Goal: Information Seeking & Learning: Learn about a topic

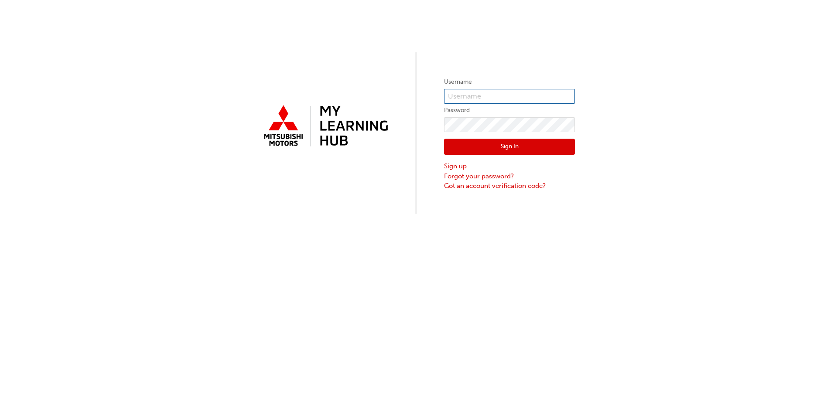
click at [490, 97] on input "text" at bounding box center [509, 96] width 131 height 15
type input "[EMAIL_ADDRESS][DOMAIN_NAME]"
click at [488, 97] on input "[EMAIL_ADDRESS][DOMAIN_NAME]" at bounding box center [509, 96] width 131 height 15
click at [488, 97] on input "jaycobr@cbmg.com.au" at bounding box center [509, 96] width 131 height 15
click button "Sign In" at bounding box center [509, 147] width 131 height 17
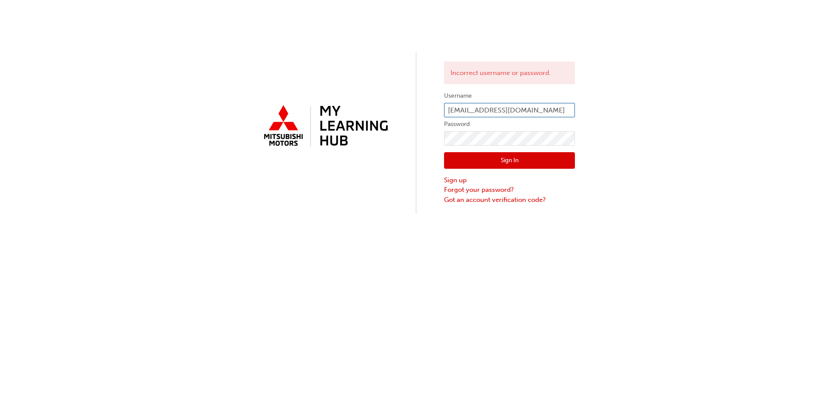
click at [518, 107] on input "jaycobr@cbmg.com.au" at bounding box center [509, 110] width 131 height 15
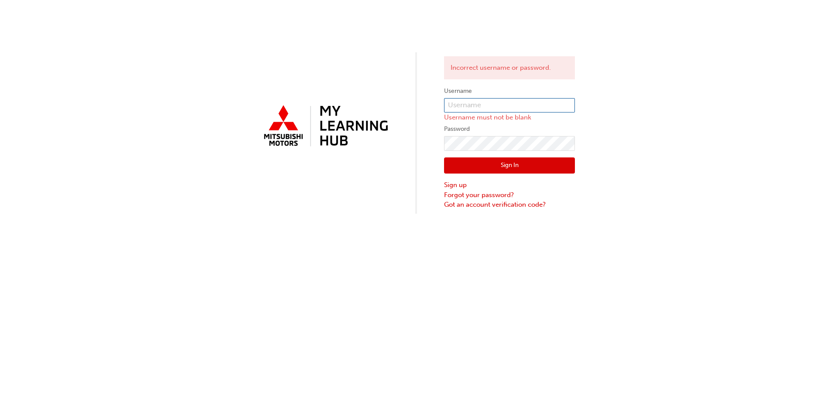
click at [450, 106] on input "text" at bounding box center [509, 105] width 131 height 15
paste input "5941333"
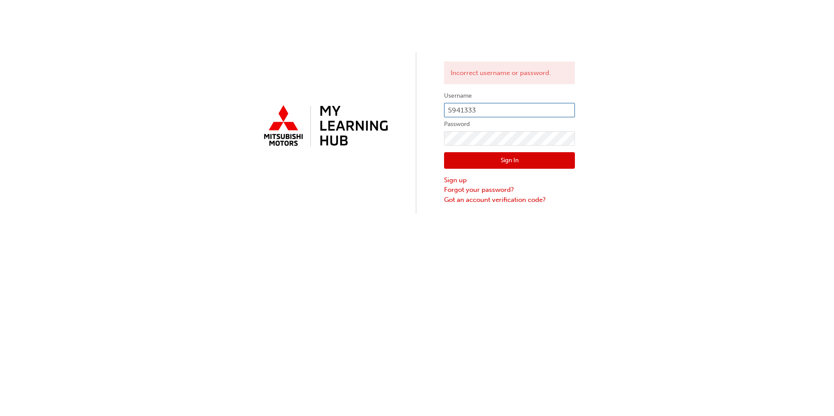
click at [477, 109] on input "5941333" at bounding box center [509, 110] width 131 height 15
type input "5"
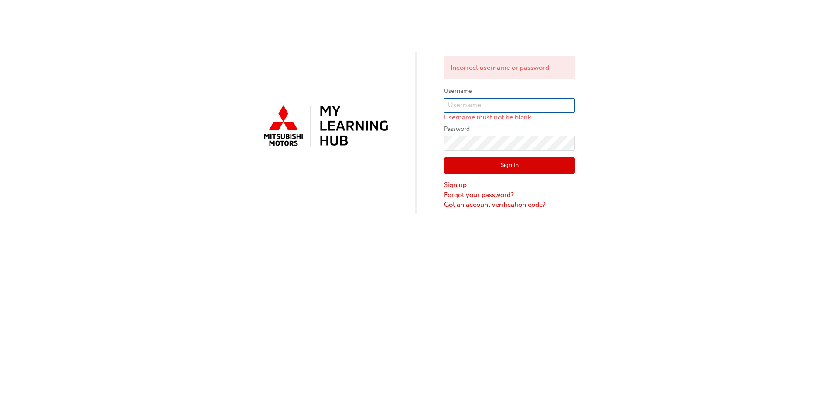
click at [477, 109] on input "text" at bounding box center [509, 105] width 131 height 15
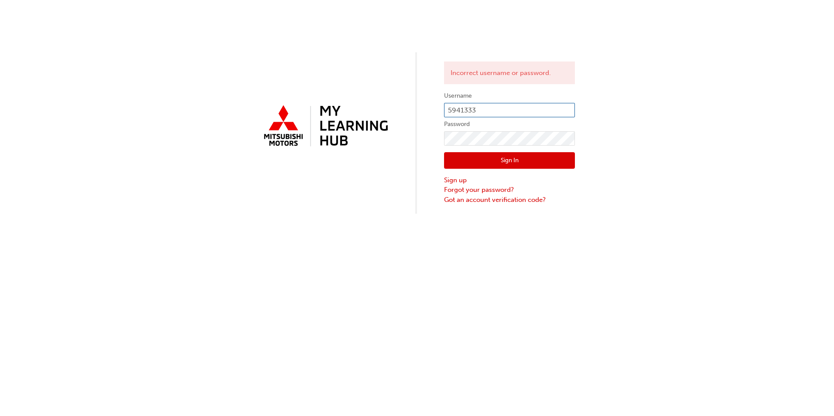
type input "5941333"
click at [480, 160] on button "Sign In" at bounding box center [509, 160] width 131 height 17
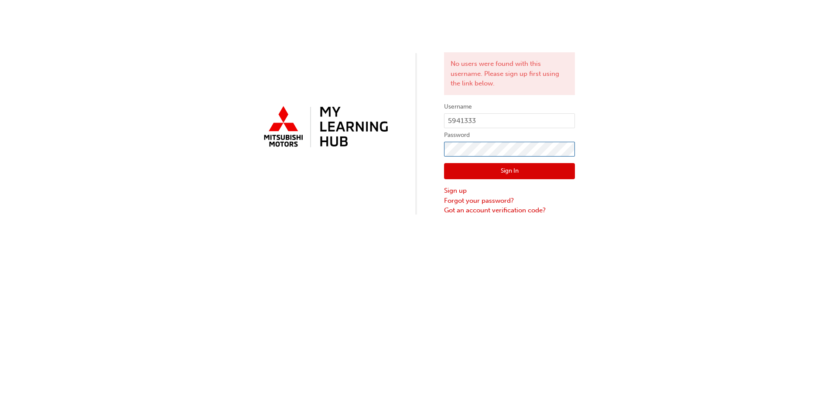
click button "Sign In" at bounding box center [509, 171] width 131 height 17
click at [474, 202] on link "Forgot your password?" at bounding box center [509, 201] width 131 height 10
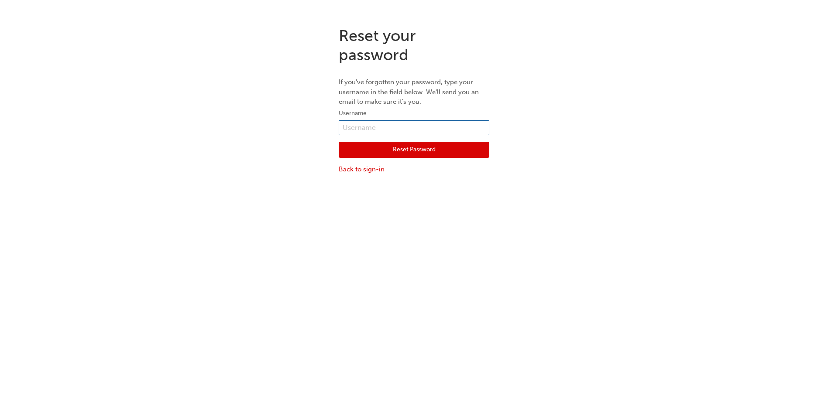
click at [398, 129] on input "text" at bounding box center [414, 127] width 151 height 15
type input "[EMAIL_ADDRESS][DOMAIN_NAME]"
click at [408, 152] on button "Reset Password" at bounding box center [414, 150] width 151 height 17
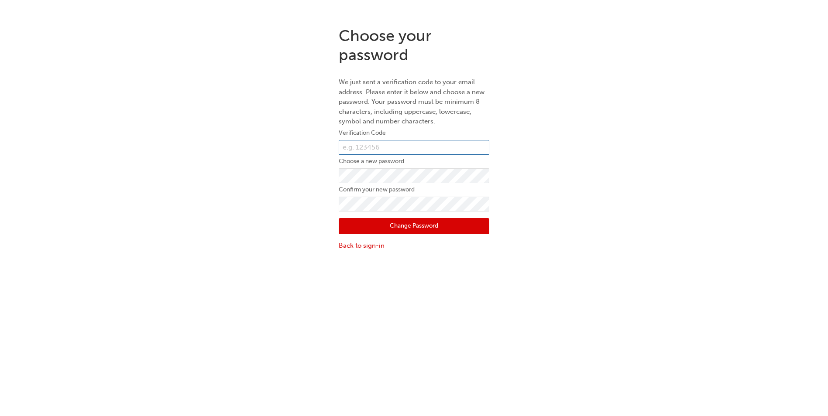
click at [437, 149] on input "text" at bounding box center [414, 147] width 151 height 15
click at [354, 246] on link "Back to sign-in" at bounding box center [414, 246] width 151 height 10
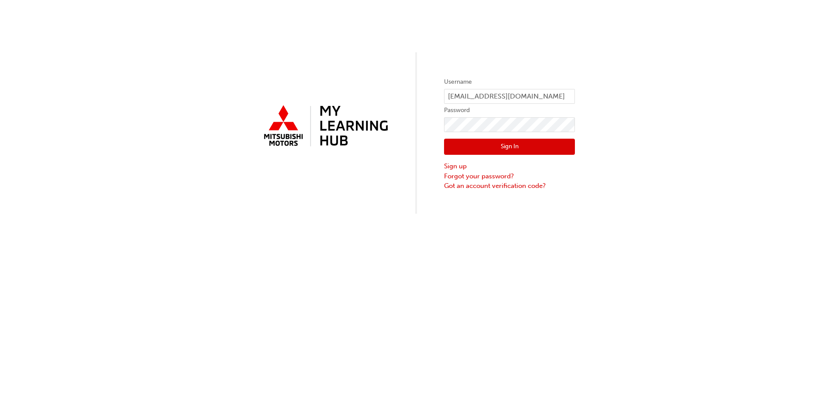
click at [517, 136] on div "Sign In Sign up Forgot your password? Got an account verification code?" at bounding box center [509, 161] width 131 height 59
click at [514, 147] on button "Sign In" at bounding box center [509, 147] width 131 height 17
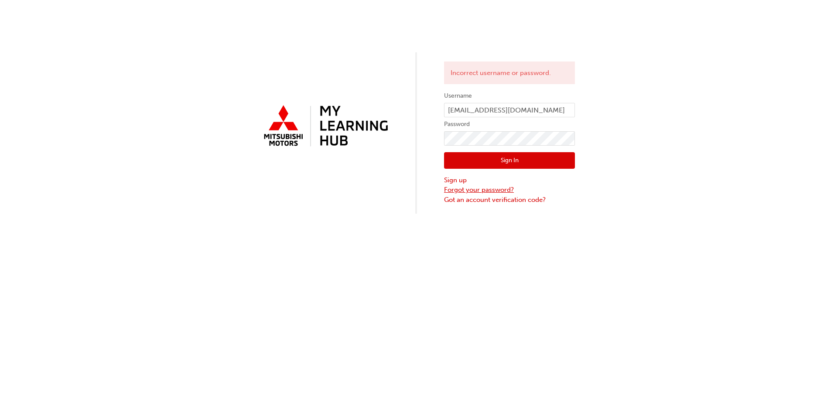
click at [460, 188] on link "Forgot your password?" at bounding box center [509, 190] width 131 height 10
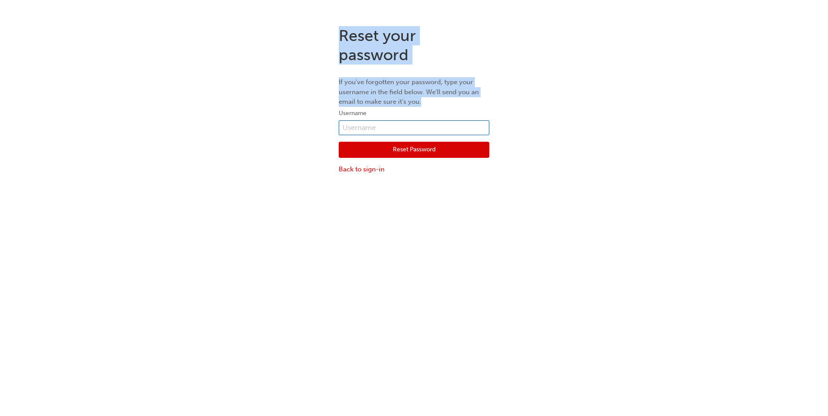
click at [396, 132] on input "text" at bounding box center [414, 127] width 151 height 15
click at [310, 167] on div "Reset your password If you've forgotten your password, type your username in th…" at bounding box center [414, 100] width 828 height 161
drag, startPoint x: 310, startPoint y: 167, endPoint x: 415, endPoint y: 128, distance: 112.1
click at [415, 128] on input "text" at bounding box center [414, 127] width 151 height 15
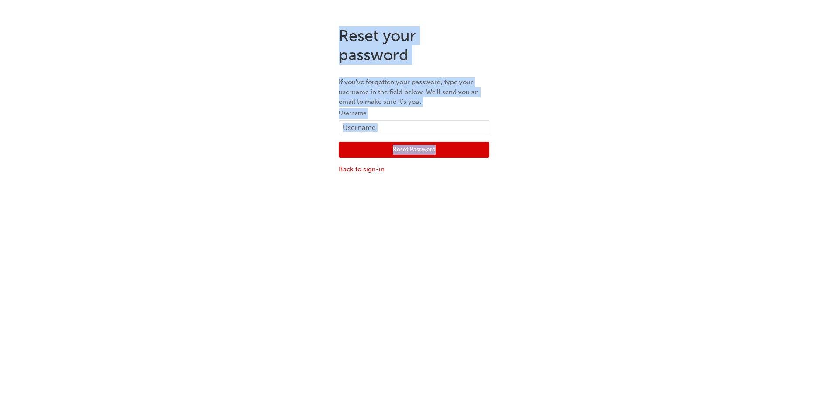
click at [630, 141] on div "Reset your password If you've forgotten your password, type your username in th…" at bounding box center [414, 100] width 828 height 161
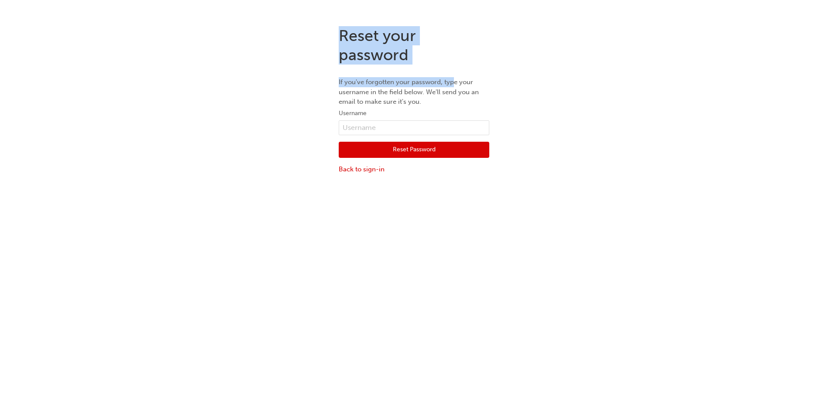
click at [454, 84] on p "If you've forgotten your password, type your username in the field below. We'll…" at bounding box center [414, 92] width 151 height 30
drag, startPoint x: 454, startPoint y: 84, endPoint x: 418, endPoint y: 81, distance: 36.3
click at [418, 81] on p "If you've forgotten your password, type your username in the field below. We'll…" at bounding box center [414, 92] width 151 height 30
drag, startPoint x: 418, startPoint y: 81, endPoint x: 388, endPoint y: 45, distance: 46.2
click at [388, 45] on h1 "Reset your password" at bounding box center [414, 45] width 151 height 38
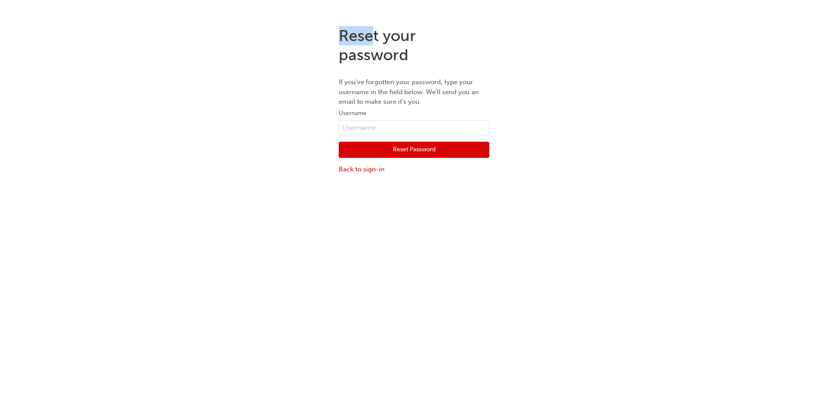
drag, startPoint x: 388, startPoint y: 45, endPoint x: 372, endPoint y: 37, distance: 18.4
click at [372, 37] on h1 "Reset your password" at bounding box center [414, 45] width 151 height 38
drag, startPoint x: 372, startPoint y: 37, endPoint x: 316, endPoint y: 51, distance: 57.6
click at [316, 51] on div "Reset your password If you've forgotten your password, type your username in th…" at bounding box center [414, 100] width 828 height 161
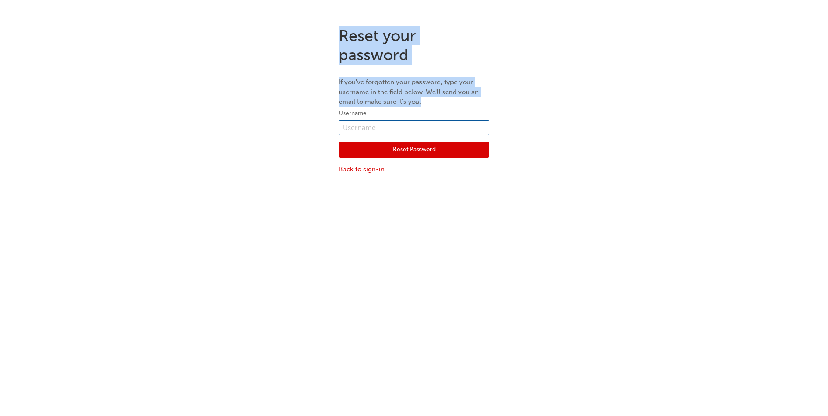
drag, startPoint x: 405, startPoint y: 134, endPoint x: 403, endPoint y: 130, distance: 4.5
click at [405, 134] on input "text" at bounding box center [414, 127] width 151 height 15
type input "[EMAIL_ADDRESS][DOMAIN_NAME]"
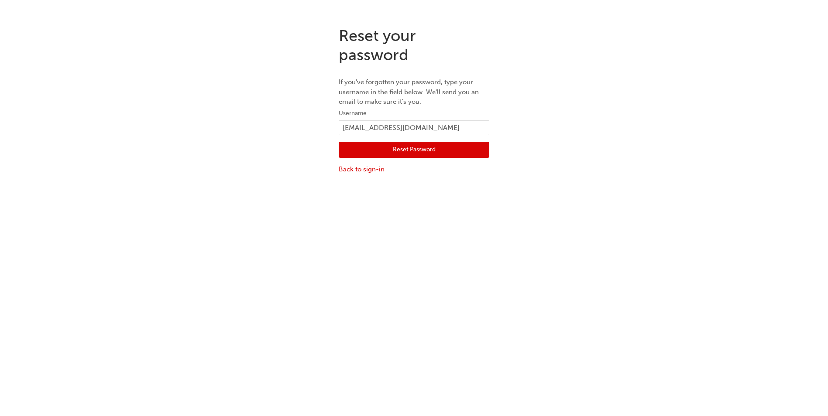
click at [379, 151] on button "Reset Password" at bounding box center [414, 150] width 151 height 17
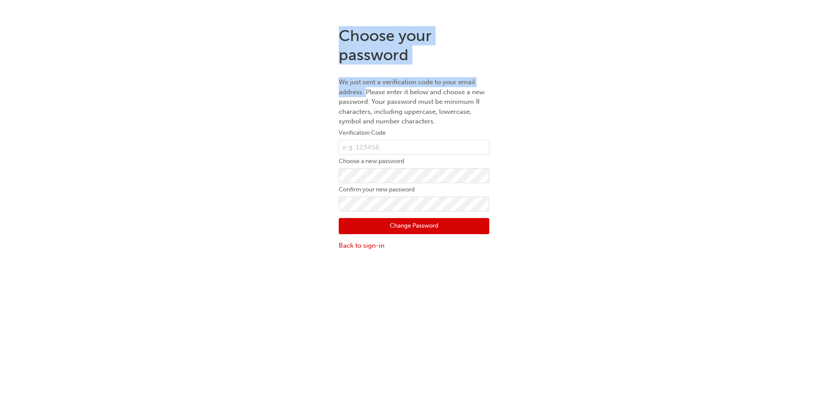
click at [365, 95] on p "We just sent a verification code to your email address. Please enter it below a…" at bounding box center [414, 101] width 151 height 49
drag, startPoint x: 365, startPoint y: 95, endPoint x: 369, endPoint y: 114, distance: 19.7
click at [369, 114] on p "We just sent a verification code to your email address. Please enter it below a…" at bounding box center [414, 101] width 151 height 49
drag, startPoint x: 369, startPoint y: 114, endPoint x: 329, endPoint y: 126, distance: 41.3
click at [329, 126] on div "Choose your password We just sent a verification code to your email address. Pl…" at bounding box center [414, 139] width 828 height 238
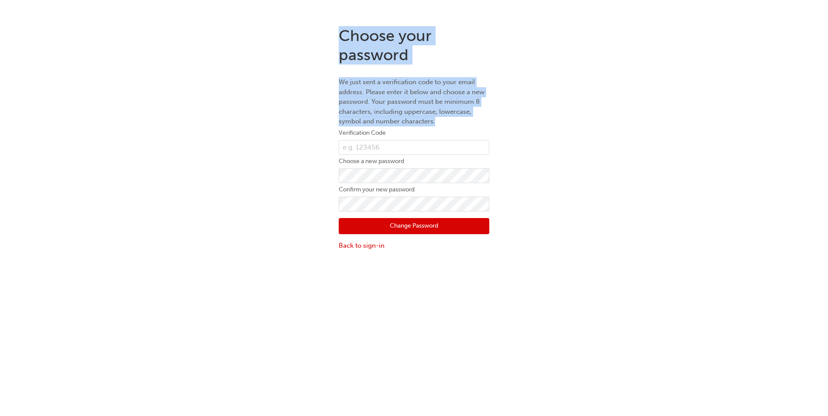
drag, startPoint x: 329, startPoint y: 126, endPoint x: 434, endPoint y: 119, distance: 104.5
click at [434, 119] on p "We just sent a verification code to your email address. Please enter it below a…" at bounding box center [414, 101] width 151 height 49
click at [508, 89] on div "Choose your password We just sent a verification code to your email address. Pl…" at bounding box center [414, 139] width 828 height 238
drag, startPoint x: 506, startPoint y: 90, endPoint x: 442, endPoint y: 91, distance: 63.3
click at [442, 91] on p "We just sent a verification code to your email address. Please enter it below a…" at bounding box center [414, 101] width 151 height 49
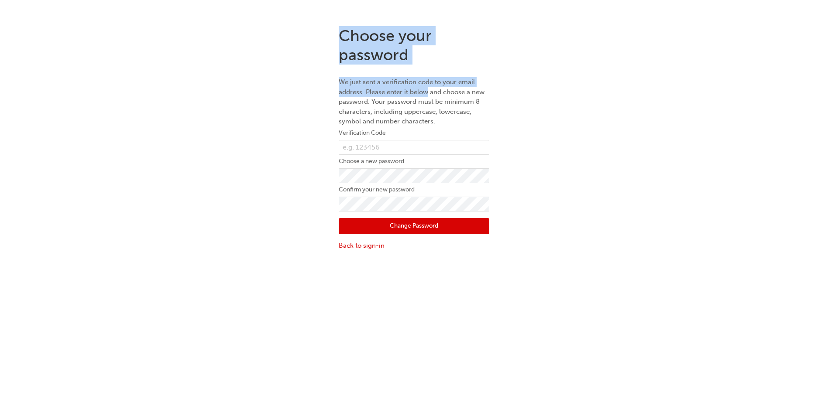
drag, startPoint x: 442, startPoint y: 91, endPoint x: 427, endPoint y: 93, distance: 15.4
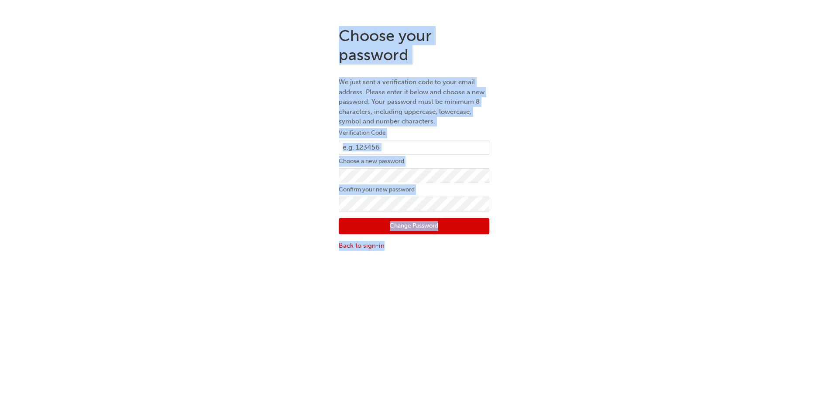
drag, startPoint x: 427, startPoint y: 93, endPoint x: 514, endPoint y: 278, distance: 203.6
click at [514, 278] on div "Choose your password We just sent a verification code to your email address. Pl…" at bounding box center [414, 228] width 828 height 416
click at [479, 273] on div "Choose your password We just sent a verification code to your email address. Pl…" at bounding box center [414, 228] width 828 height 416
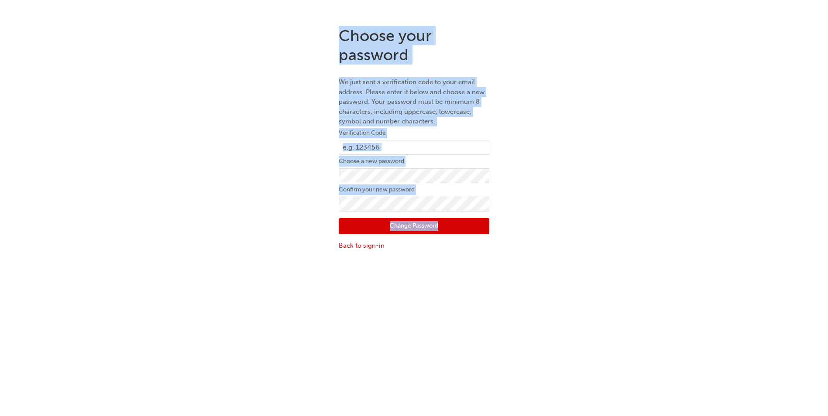
click at [479, 273] on div "Choose your password We just sent a verification code to your email address. Pl…" at bounding box center [414, 228] width 828 height 416
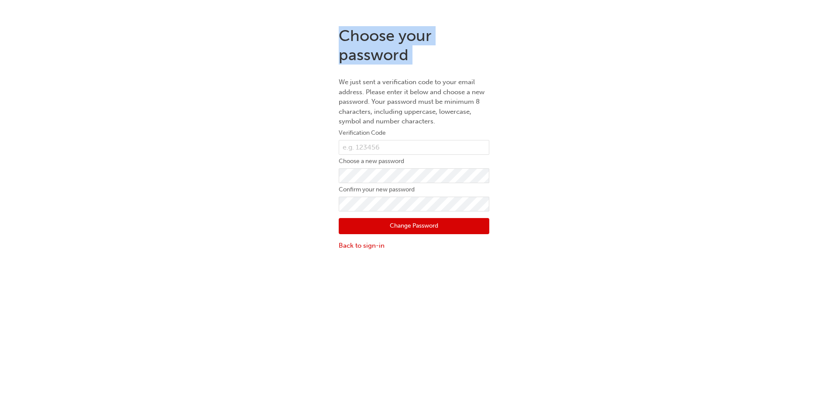
click at [402, 109] on p "We just sent a verification code to your email address. Please enter it below a…" at bounding box center [414, 101] width 151 height 49
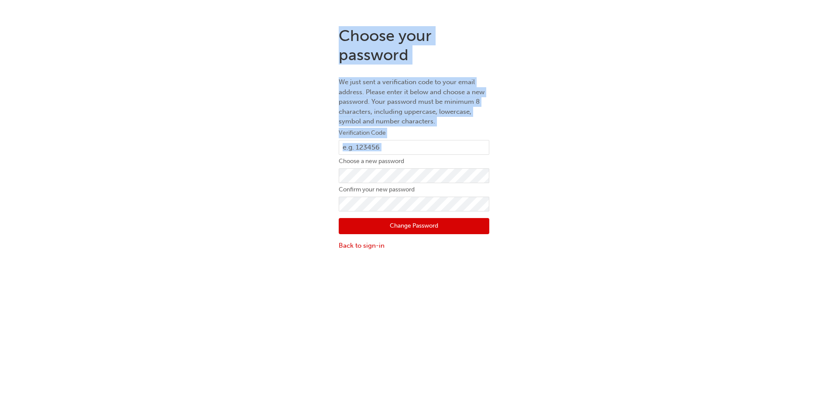
click at [544, 156] on div "Choose your password We just sent a verification code to your email address. Pl…" at bounding box center [414, 139] width 828 height 238
click at [541, 156] on div "Choose your password We just sent a verification code to your email address. Pl…" at bounding box center [414, 139] width 828 height 238
click at [377, 147] on input "text" at bounding box center [414, 147] width 151 height 15
click at [371, 149] on input "text" at bounding box center [414, 147] width 151 height 15
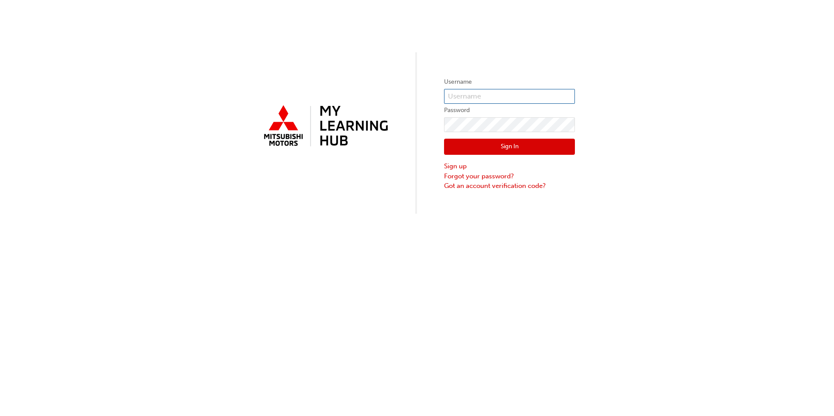
click at [463, 96] on input "text" at bounding box center [509, 96] width 131 height 15
type input "[EMAIL_ADDRESS][DOMAIN_NAME]"
click button "Sign In" at bounding box center [509, 147] width 131 height 17
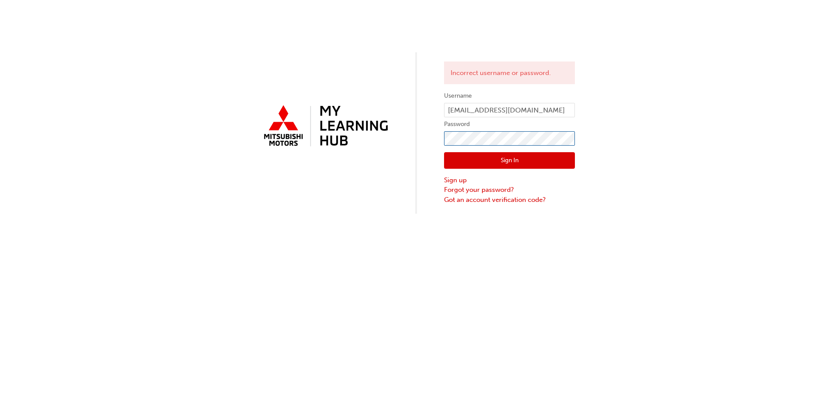
click button "Sign In" at bounding box center [509, 160] width 131 height 17
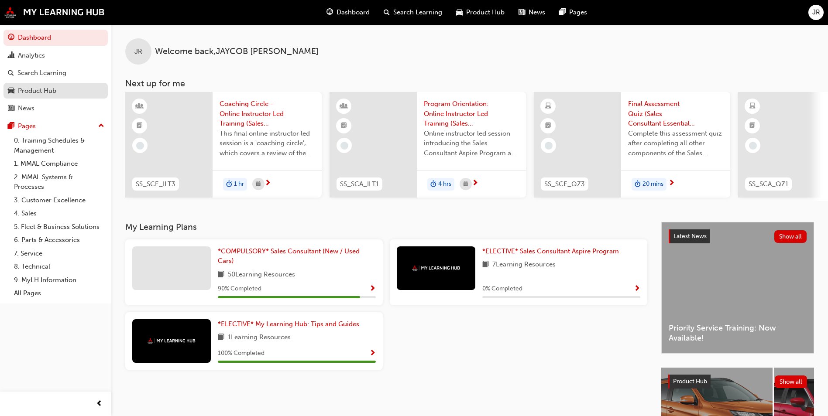
click at [64, 86] on div "Product Hub" at bounding box center [56, 91] width 96 height 11
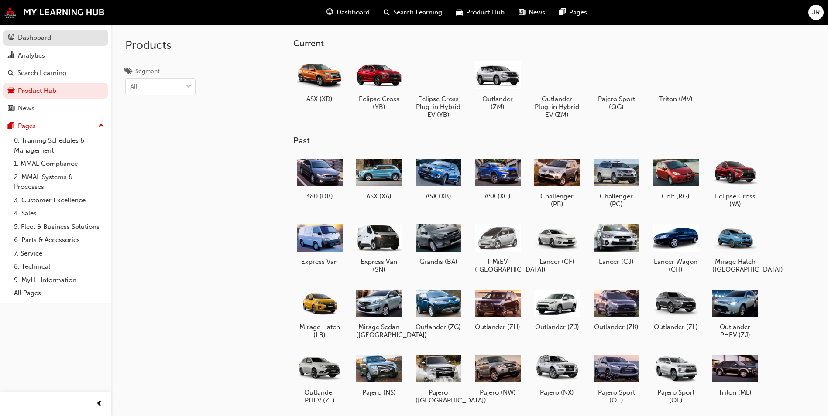
click at [38, 39] on div "Dashboard" at bounding box center [34, 38] width 33 height 10
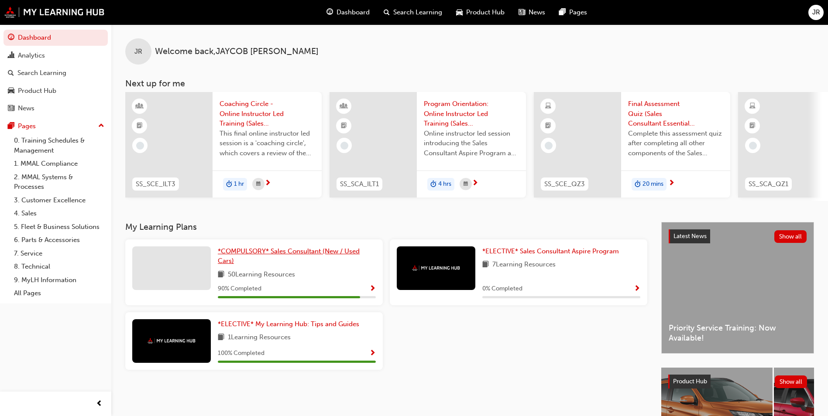
click at [309, 256] on span "*COMPULSORY* Sales Consultant (New / Used Cars)" at bounding box center [289, 256] width 142 height 18
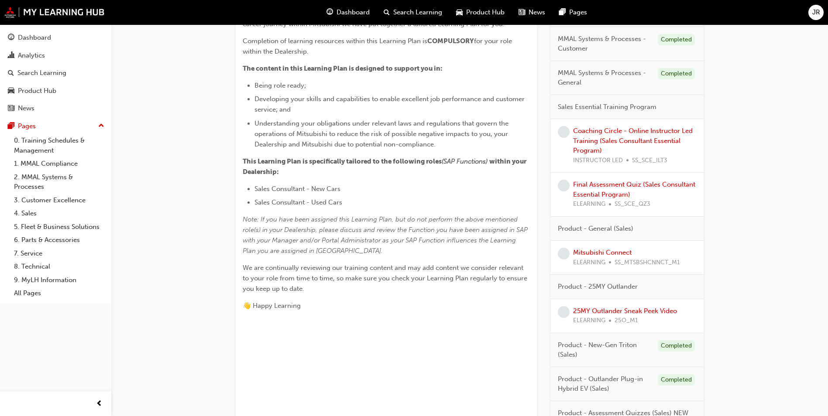
scroll to position [218, 0]
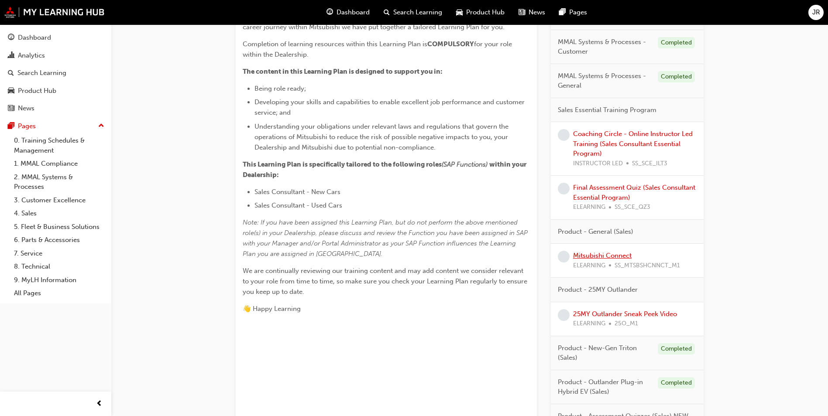
click at [592, 257] on link "Mitsubishi Connect" at bounding box center [602, 256] width 58 height 8
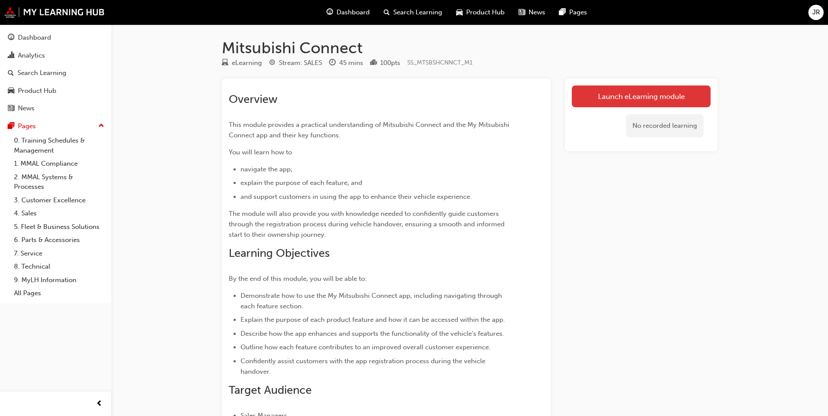
click at [593, 106] on link "Launch eLearning module" at bounding box center [641, 97] width 139 height 22
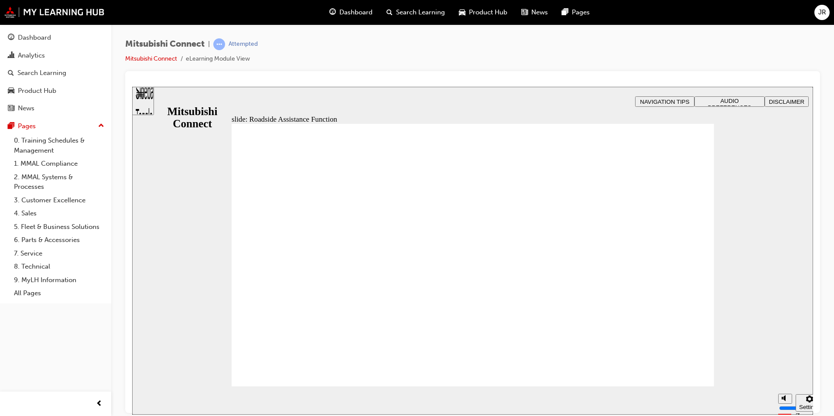
checkbox input "true"
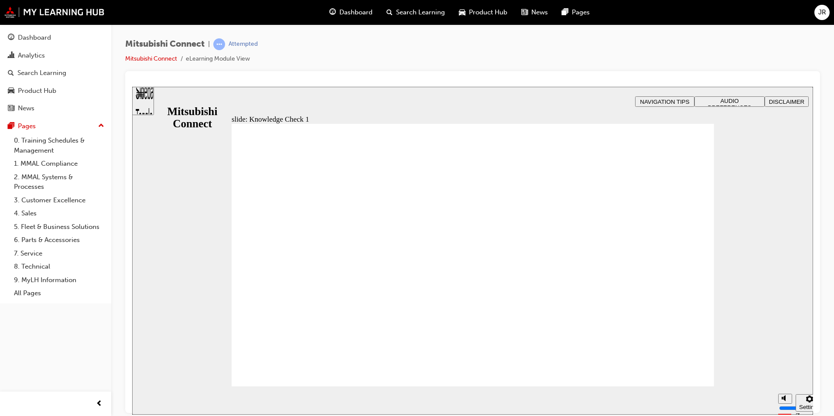
checkbox input "true"
checkbox input "false"
drag, startPoint x: 435, startPoint y: 333, endPoint x: 446, endPoint y: 325, distance: 14.7
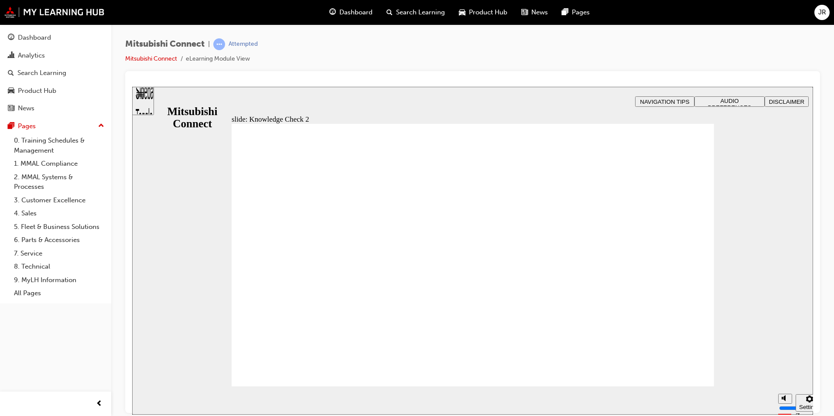
radio input "false"
radio input "true"
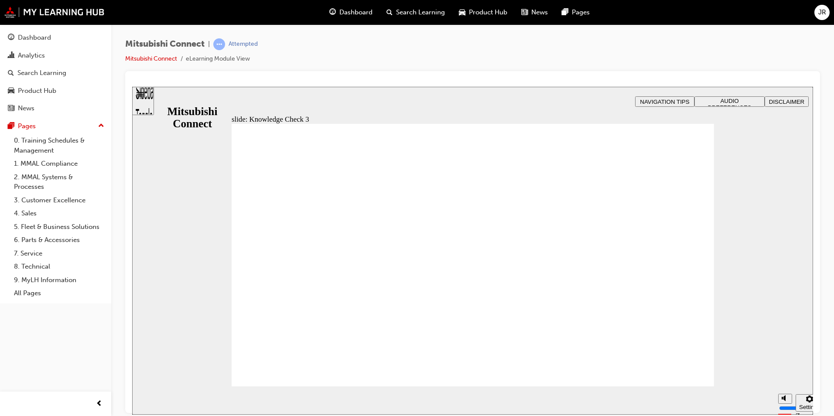
checkbox input "true"
checkbox input "false"
checkbox input "true"
drag, startPoint x: 294, startPoint y: 292, endPoint x: 294, endPoint y: 283, distance: 9.2
checkbox input "true"
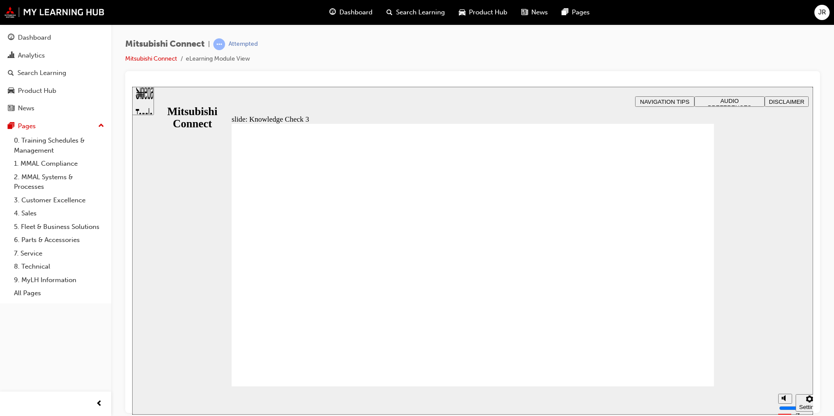
checkbox input "true"
drag, startPoint x: 436, startPoint y: 322, endPoint x: 497, endPoint y: 325, distance: 60.8
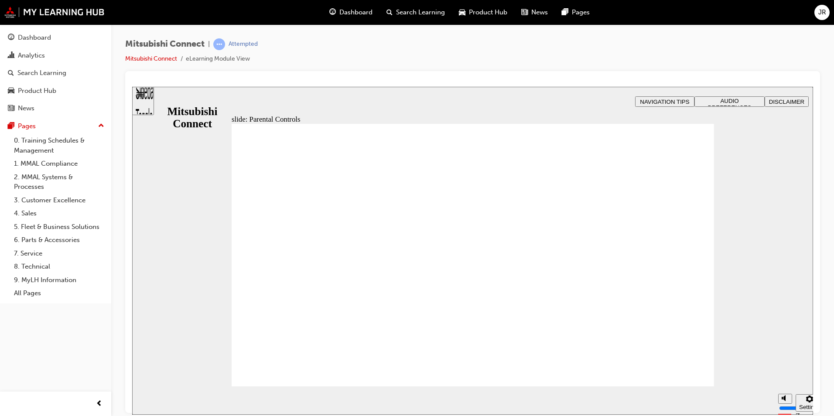
drag, startPoint x: 356, startPoint y: 280, endPoint x: 354, endPoint y: 316, distance: 36.3
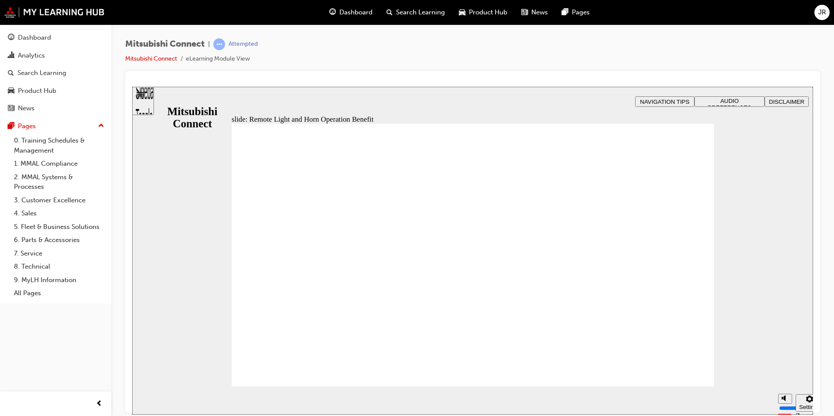
radio input "true"
radio input "false"
radio input "true"
drag, startPoint x: 274, startPoint y: 322, endPoint x: 315, endPoint y: 377, distance: 68.4
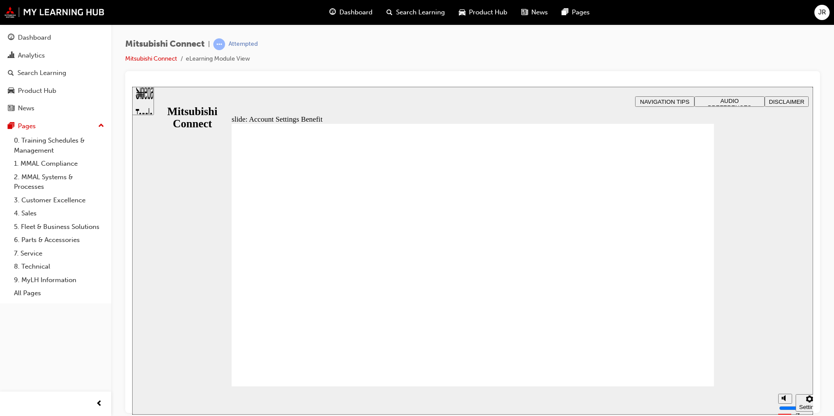
checkbox input "true"
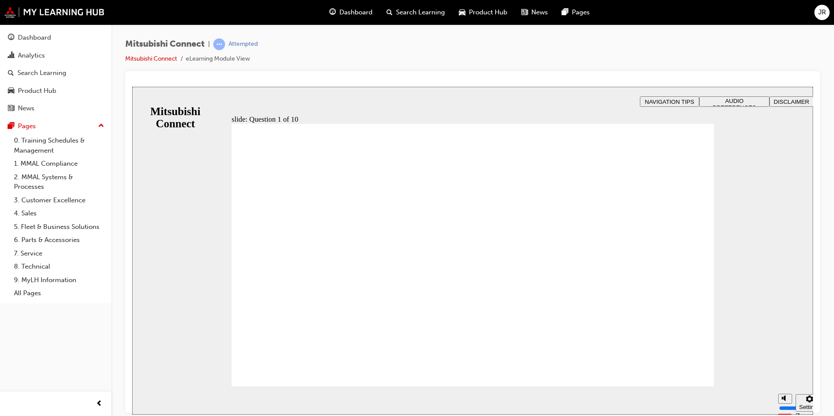
radio input "true"
checkbox input "true"
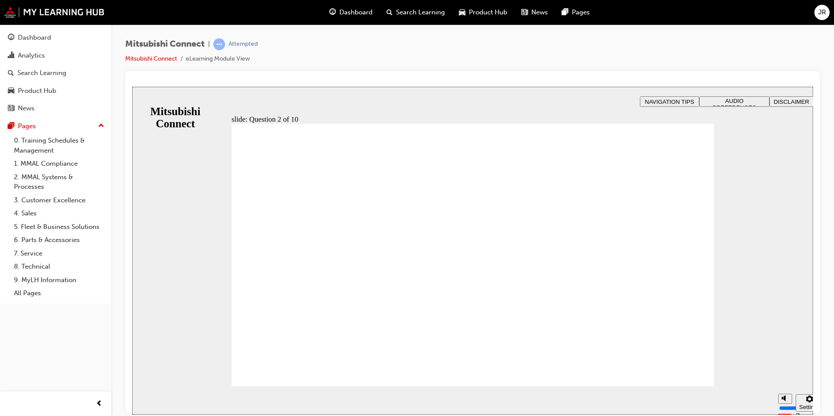
checkbox input "true"
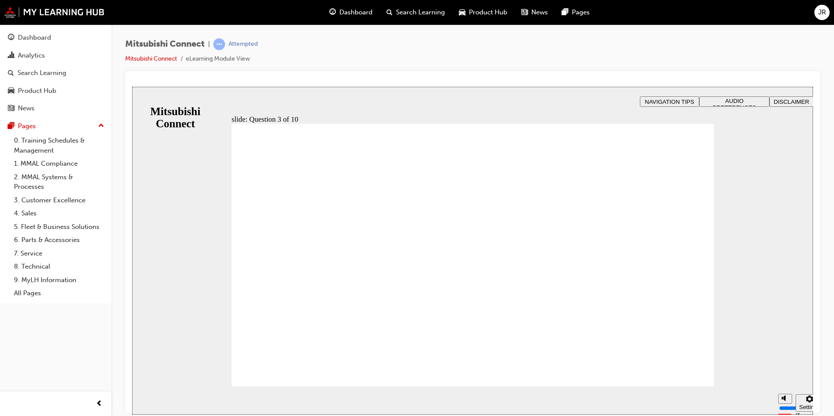
checkbox input "true"
checkbox input "false"
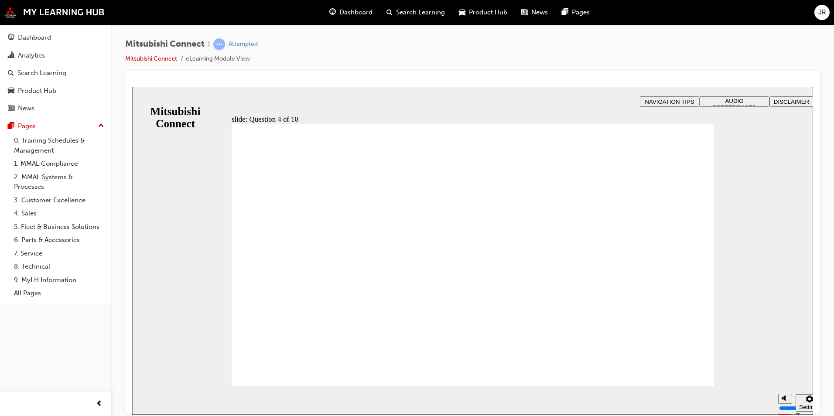
radio input "true"
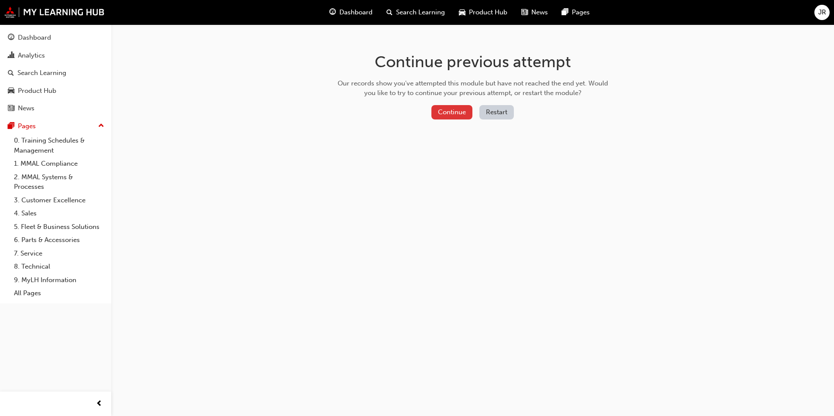
click at [450, 106] on button "Continue" at bounding box center [452, 112] width 41 height 14
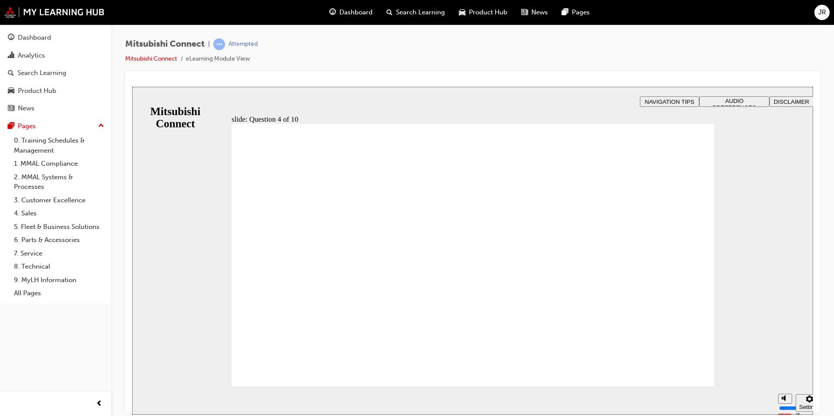
radio input "true"
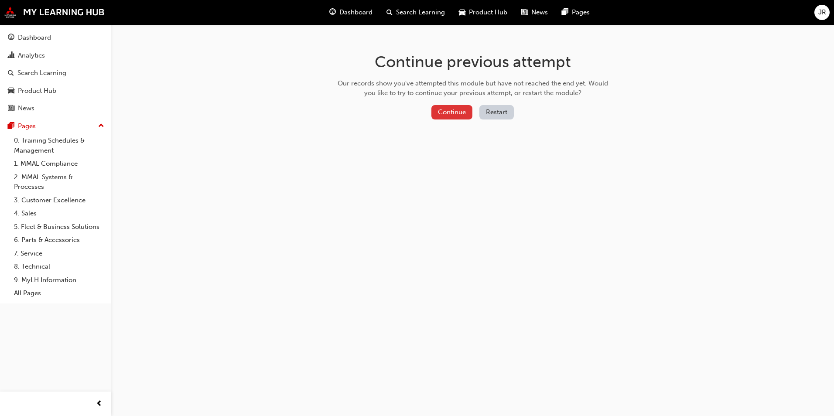
click at [447, 113] on button "Continue" at bounding box center [452, 112] width 41 height 14
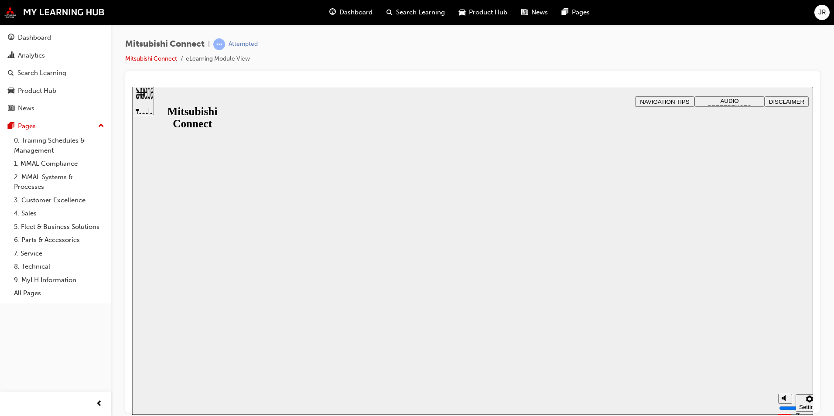
drag, startPoint x: 484, startPoint y: 271, endPoint x: 154, endPoint y: 414, distance: 359.8
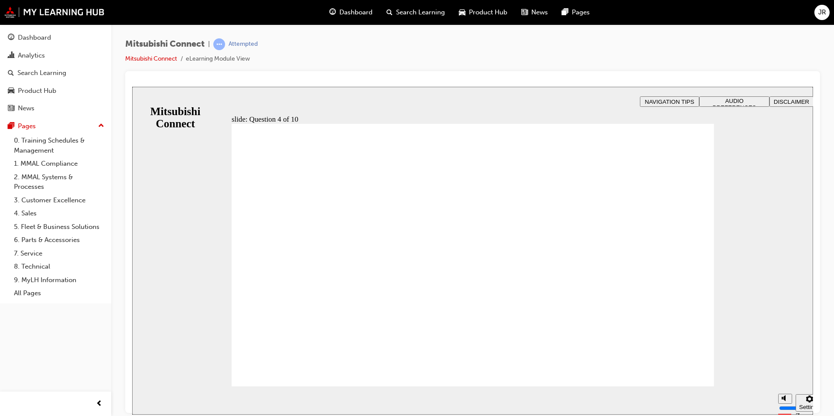
radio input "true"
checkbox input "true"
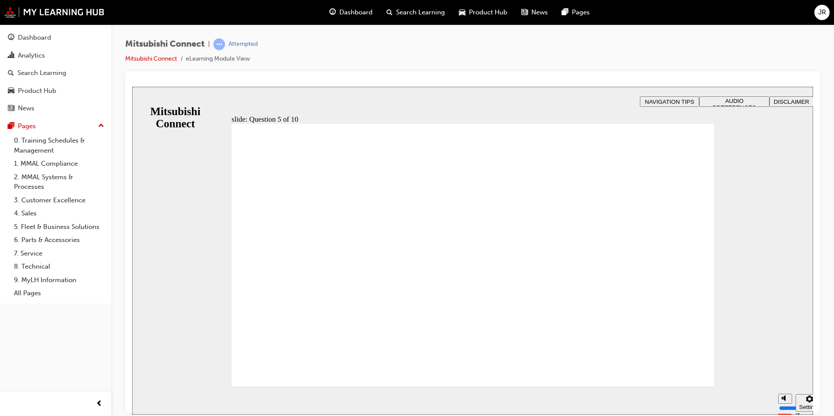
checkbox input "true"
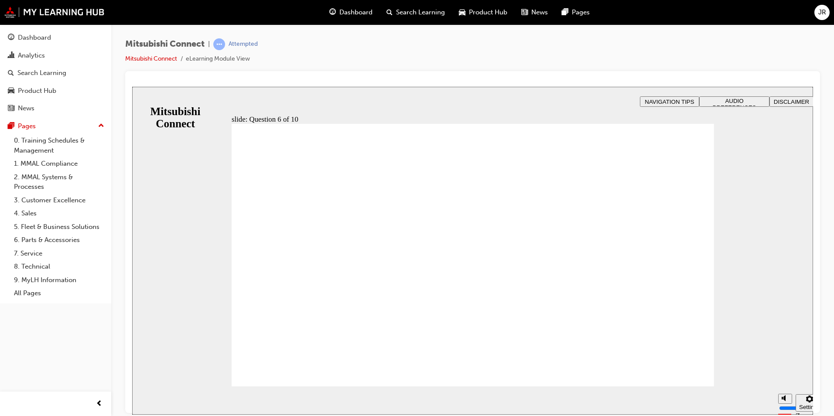
checkbox input "true"
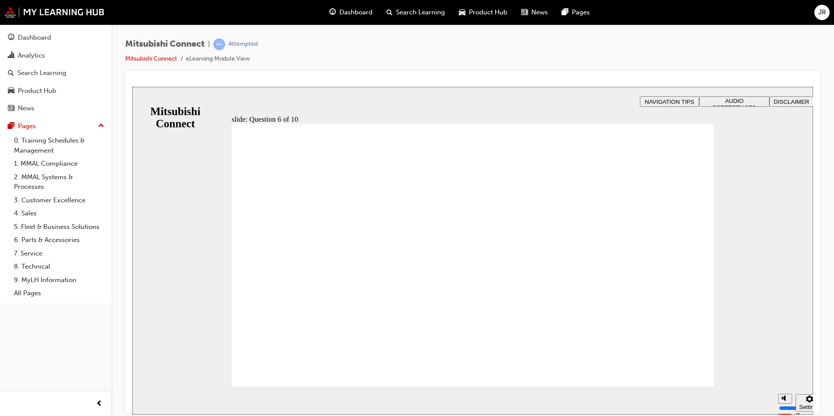
checkbox input "true"
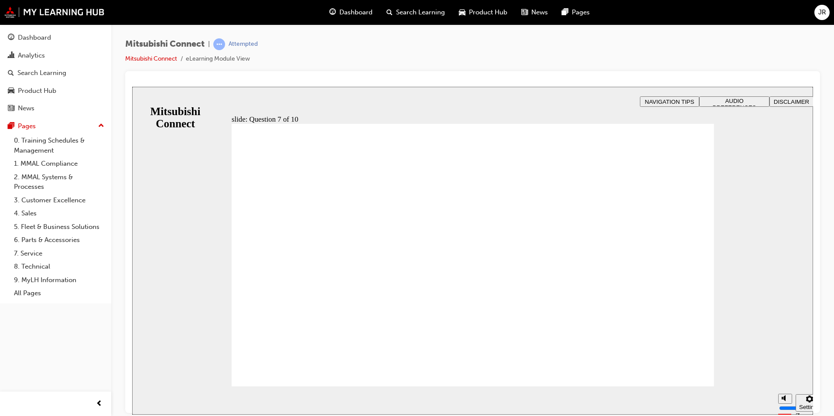
radio input "true"
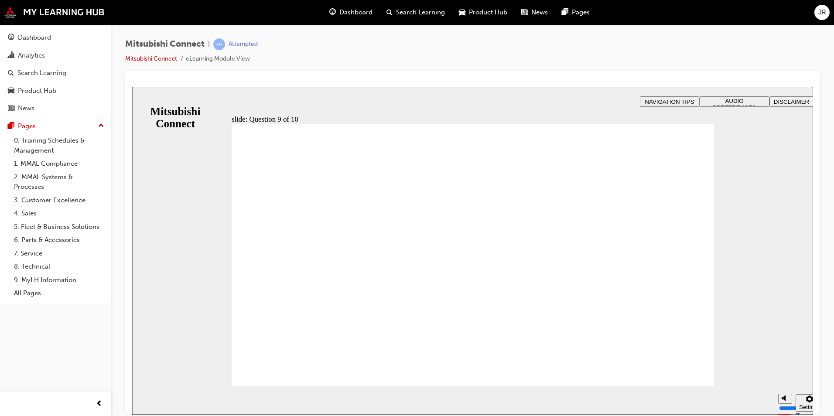
radio input "false"
radio input "true"
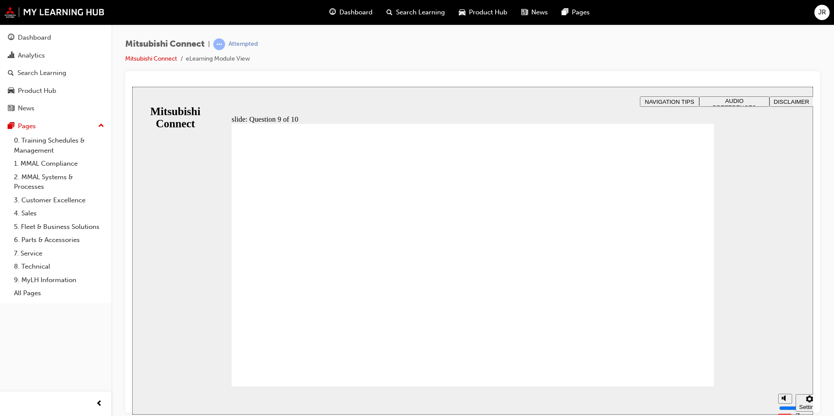
checkbox input "true"
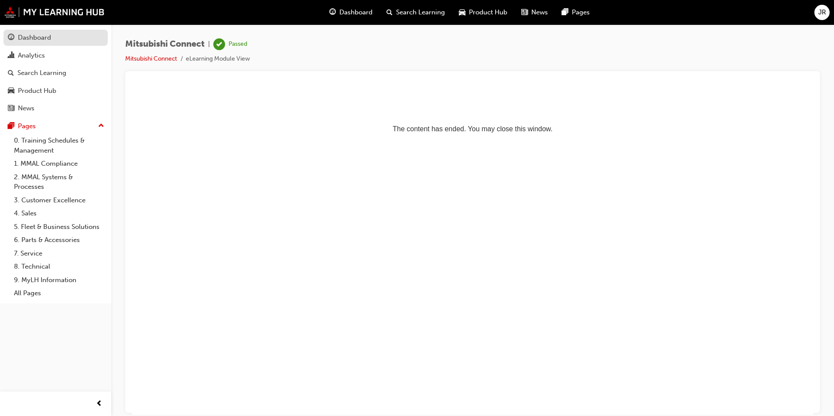
click at [47, 42] on div "Dashboard" at bounding box center [34, 38] width 33 height 10
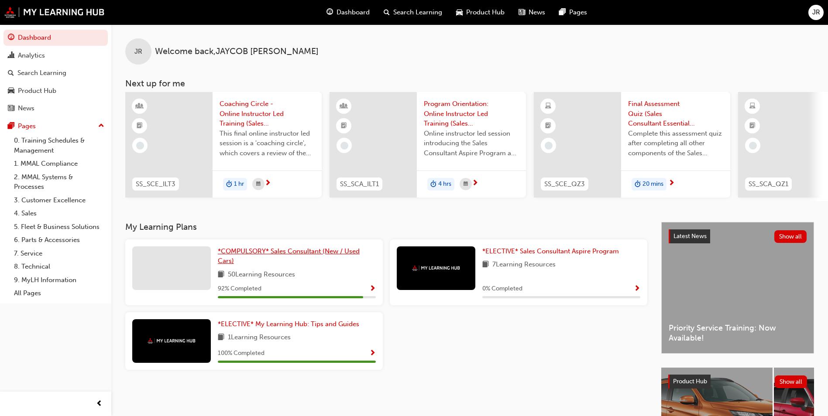
click at [277, 258] on span "*COMPULSORY* Sales Consultant (New / Used Cars)" at bounding box center [289, 256] width 142 height 18
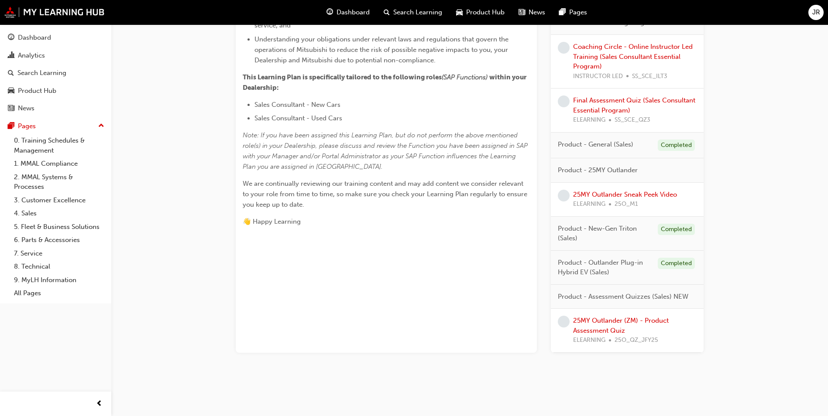
scroll to position [306, 0]
click at [610, 194] on link "25MY Outlander Sneak Peek Video" at bounding box center [625, 194] width 104 height 8
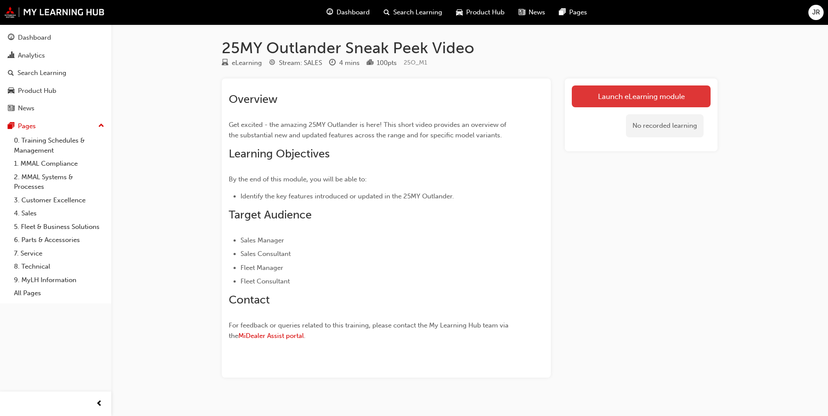
click at [591, 99] on link "Launch eLearning module" at bounding box center [641, 97] width 139 height 22
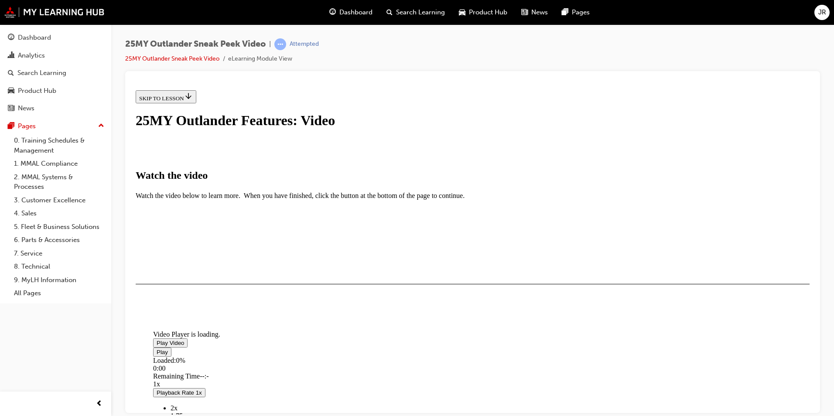
click at [153, 329] on img "Video player" at bounding box center [153, 329] width 0 height 0
drag, startPoint x: 292, startPoint y: 284, endPoint x: 496, endPoint y: 280, distance: 203.8
click at [496, 356] on div "Loaded : 13.65% 2:29 0:21" at bounding box center [572, 368] width 838 height 24
click at [157, 349] on span "Video player" at bounding box center [157, 352] width 0 height 7
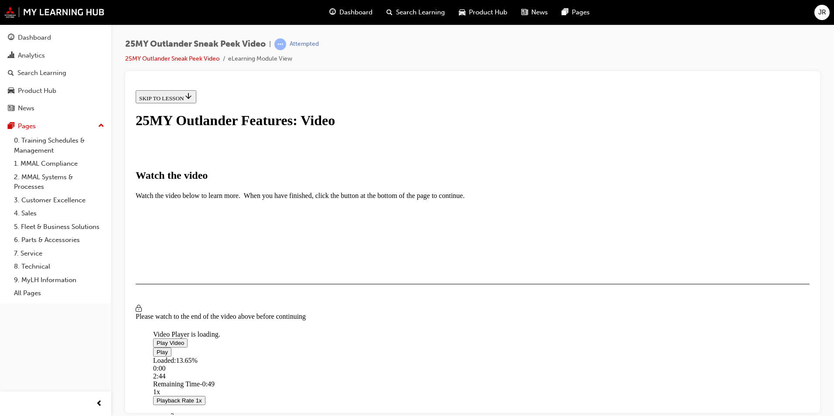
click at [157, 349] on span "Video player" at bounding box center [157, 352] width 0 height 7
click at [295, 364] on div "0:24" at bounding box center [572, 368] width 838 height 8
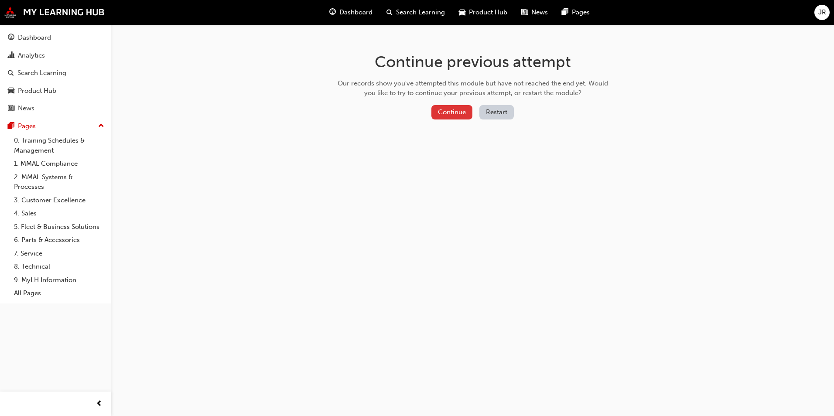
click at [466, 111] on button "Continue" at bounding box center [452, 112] width 41 height 14
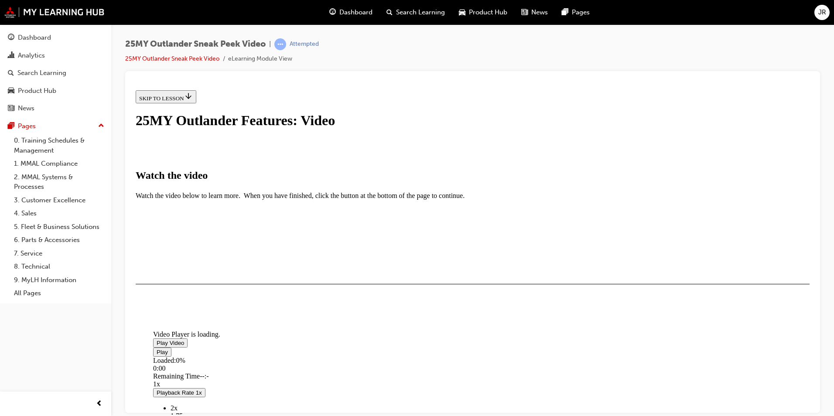
click at [157, 339] on span "Video player" at bounding box center [157, 342] width 0 height 7
click at [221, 313] on div "I HAVE WATCHED THIS VIDEO" at bounding box center [180, 309] width 82 height 7
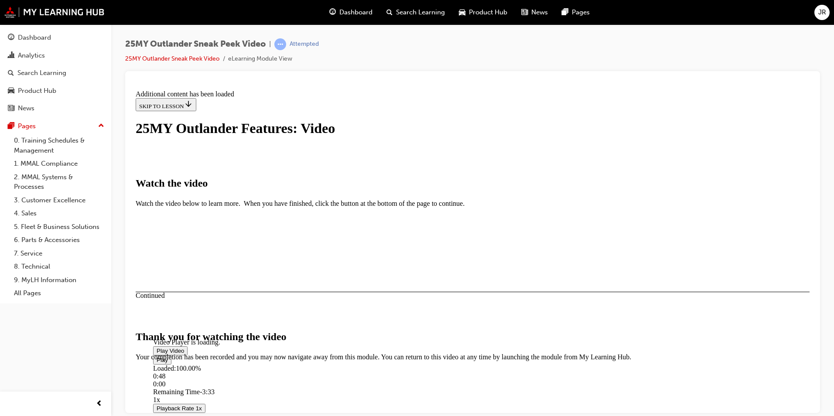
scroll to position [258, 0]
click at [189, 410] on button "CLOSE MODULE" at bounding box center [162, 414] width 53 height 9
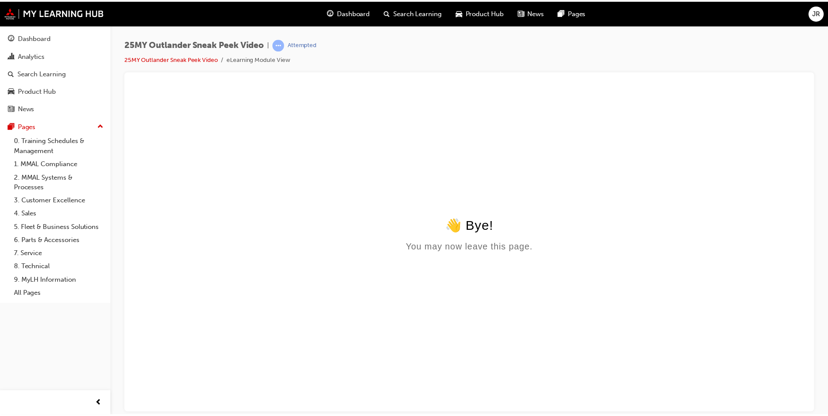
scroll to position [0, 0]
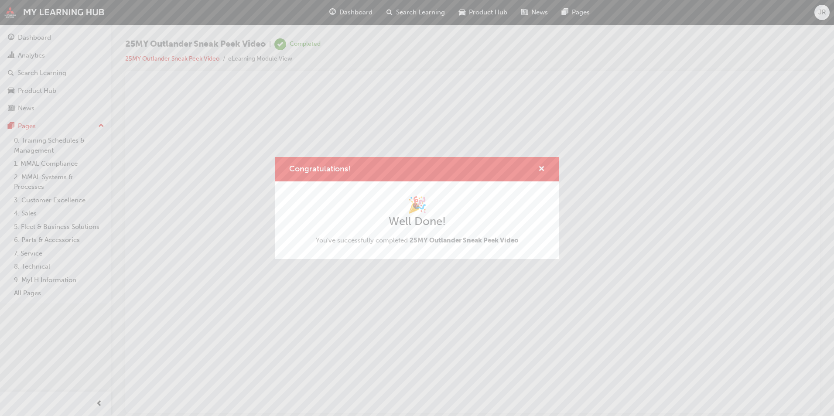
click at [339, 12] on div "Congratulations! 🎉 Well Done! You've successfully completed 25MY Outlander Snea…" at bounding box center [417, 208] width 834 height 416
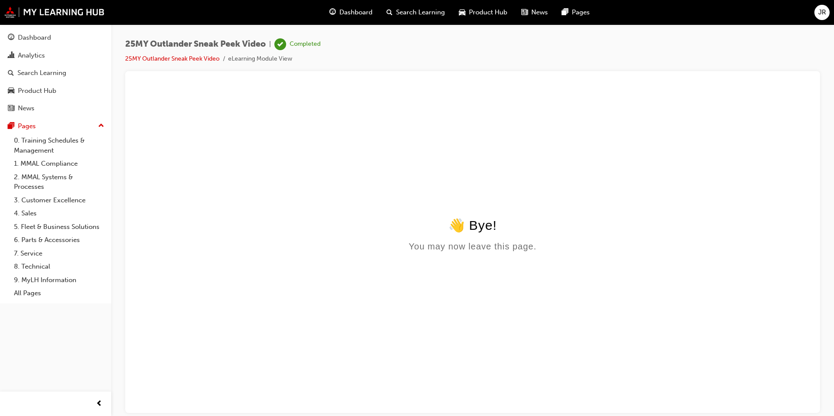
click at [353, 15] on span "Dashboard" at bounding box center [355, 12] width 33 height 10
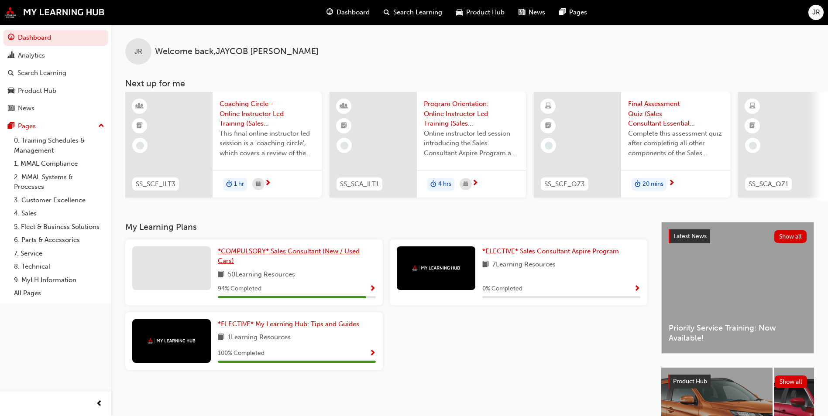
click at [301, 258] on span "*COMPULSORY* Sales Consultant (New / Used Cars)" at bounding box center [289, 256] width 142 height 18
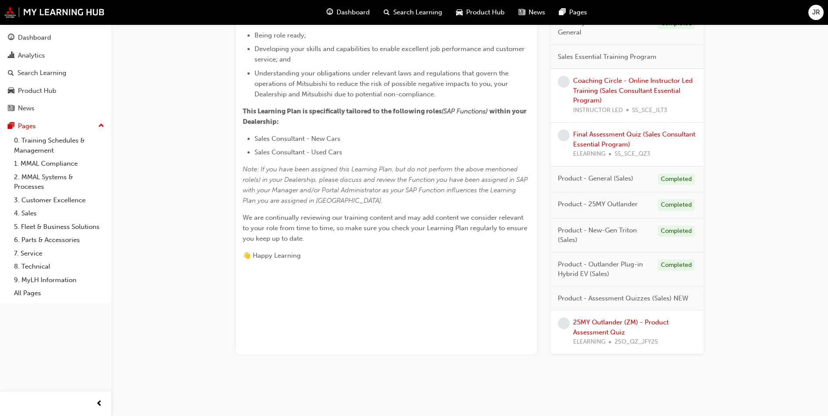
scroll to position [274, 0]
click at [593, 320] on link "25MY Outlander (ZM) - Product Assessment Quiz" at bounding box center [621, 325] width 96 height 18
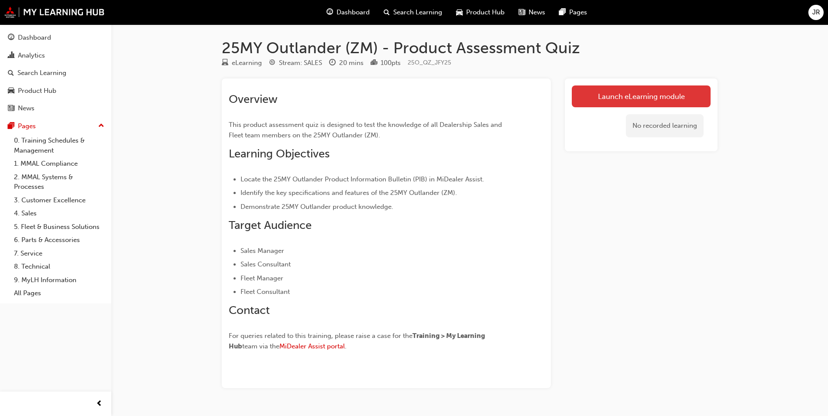
click at [631, 103] on link "Launch eLearning module" at bounding box center [641, 97] width 139 height 22
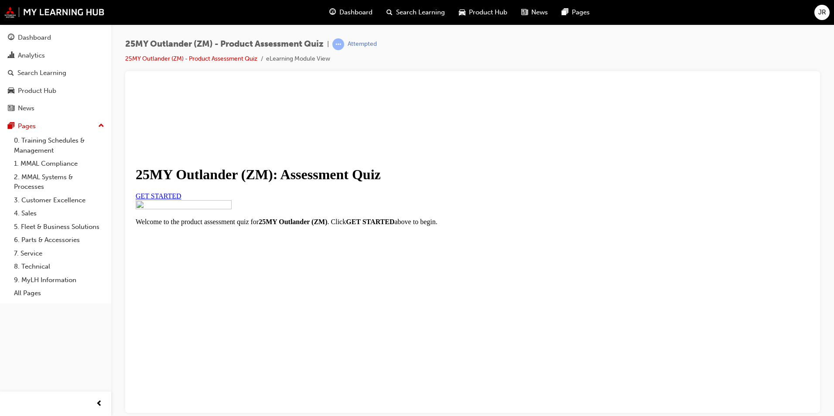
click at [182, 199] on link "GET STARTED" at bounding box center [159, 195] width 46 height 7
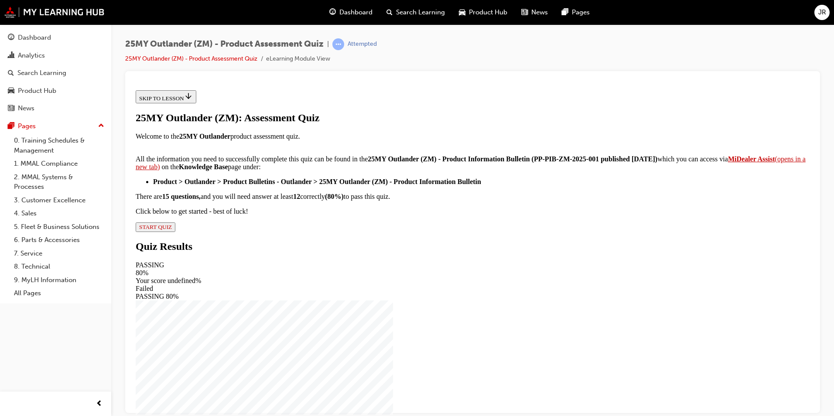
scroll to position [127, 0]
click at [172, 230] on span "START QUIZ" at bounding box center [155, 226] width 33 height 7
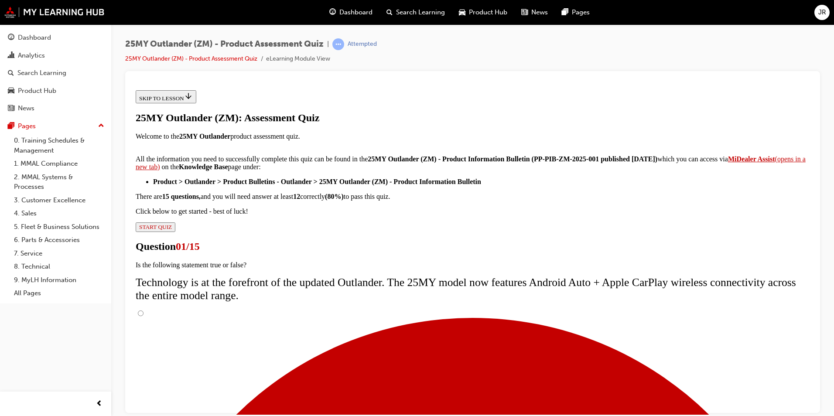
scroll to position [59, 0]
click at [144, 310] on input "True" at bounding box center [141, 313] width 6 height 6
radio input "true"
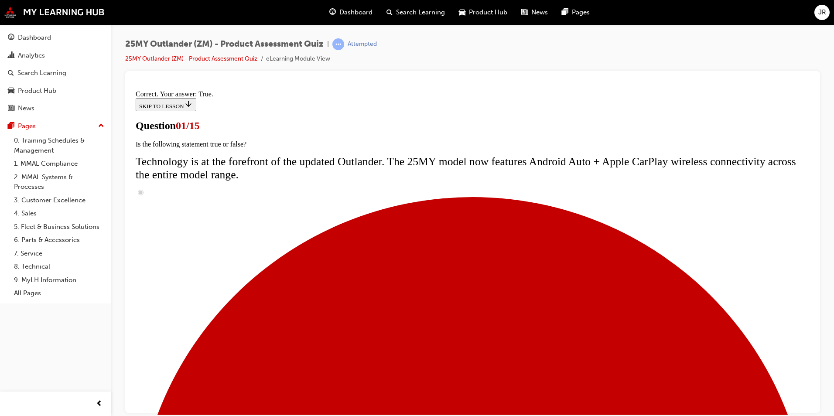
scroll to position [61, 0]
radio input "true"
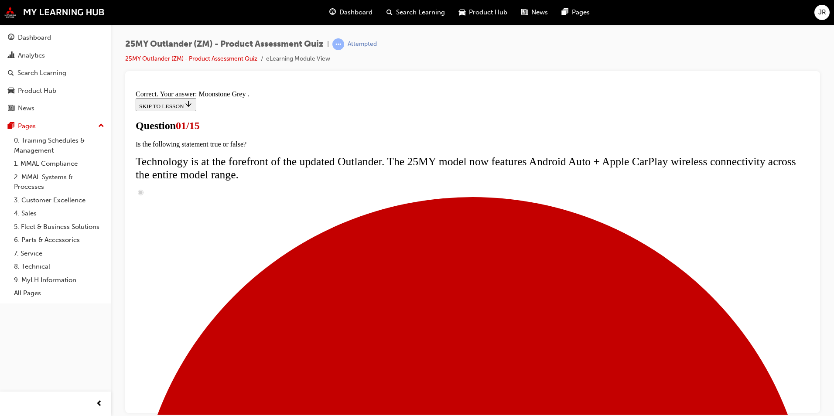
scroll to position [197, 0]
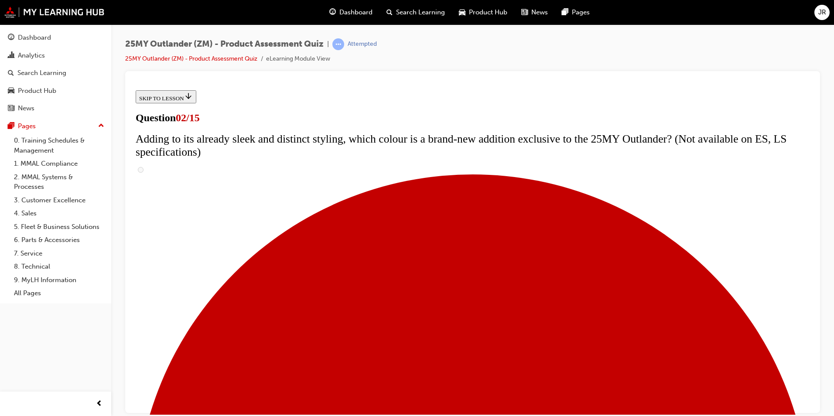
scroll to position [87, 0]
checkbox input "true"
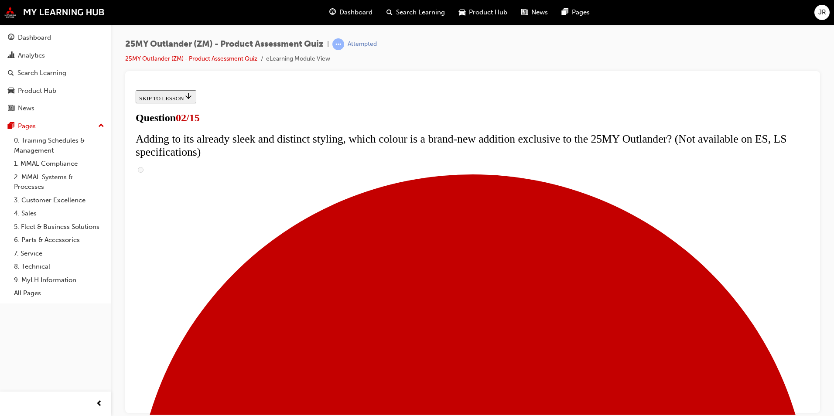
checkbox input "true"
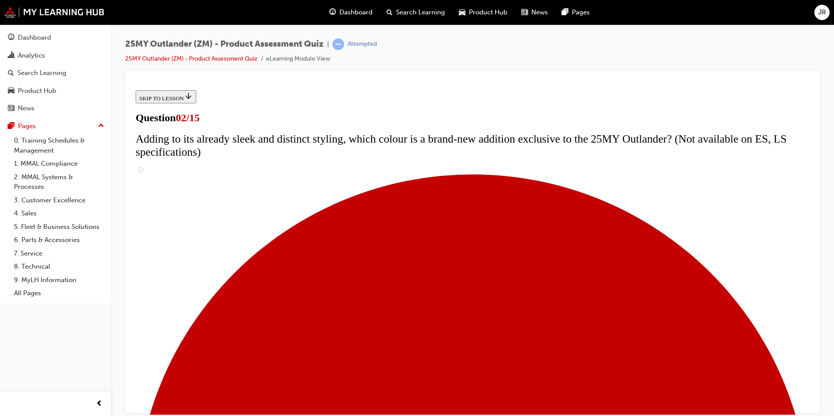
checkbox input "false"
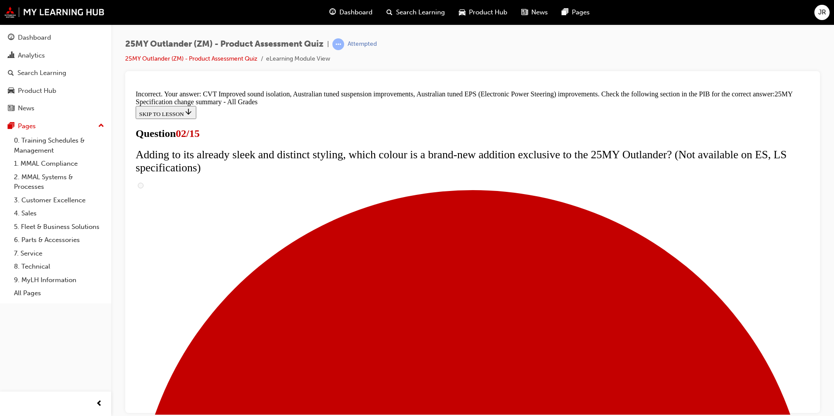
scroll to position [149, 0]
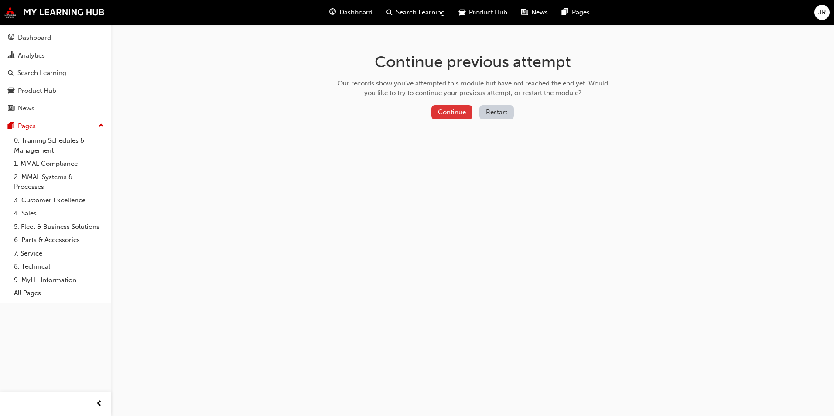
click at [449, 113] on button "Continue" at bounding box center [452, 112] width 41 height 14
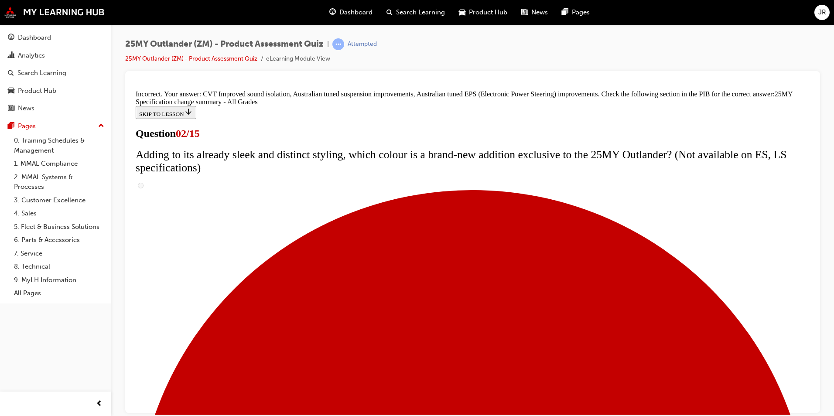
scroll to position [280, 0]
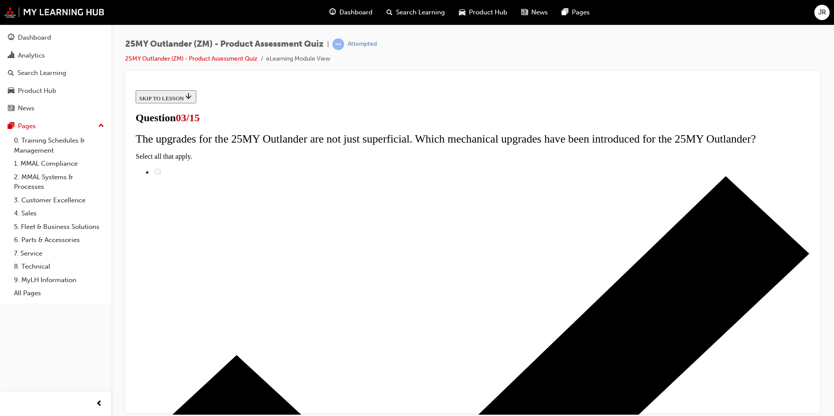
scroll to position [0, 0]
radio input "true"
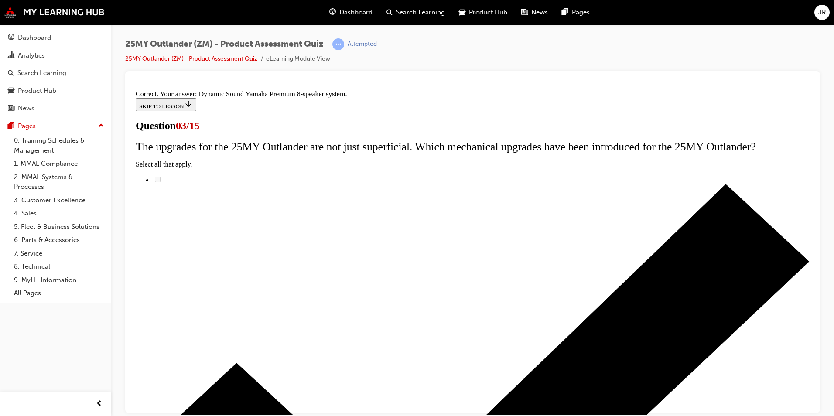
scroll to position [127, 0]
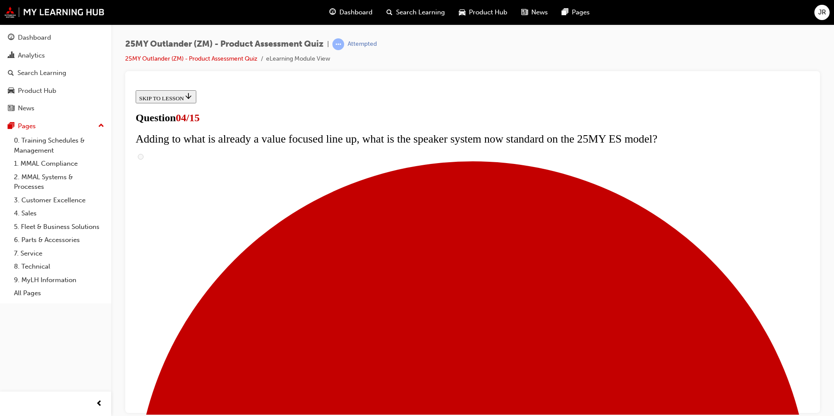
scroll to position [0, 0]
checkbox input "true"
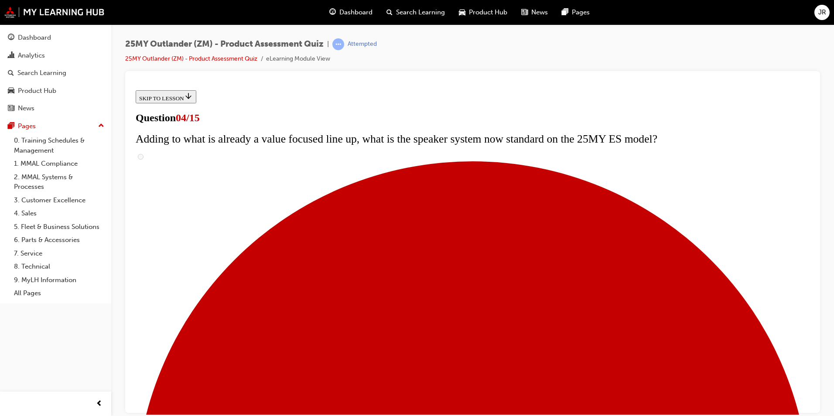
checkbox input "true"
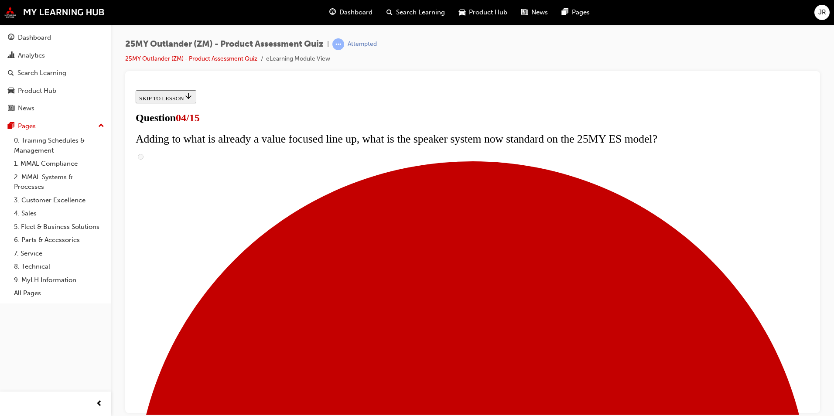
checkbox input "true"
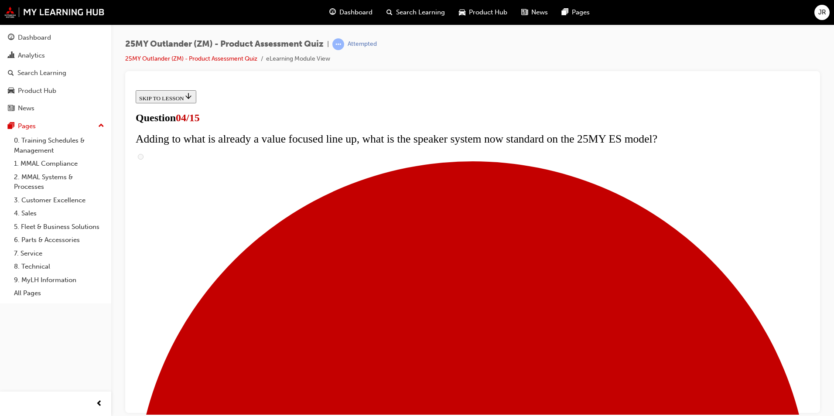
scroll to position [218, 0]
checkbox input "true"
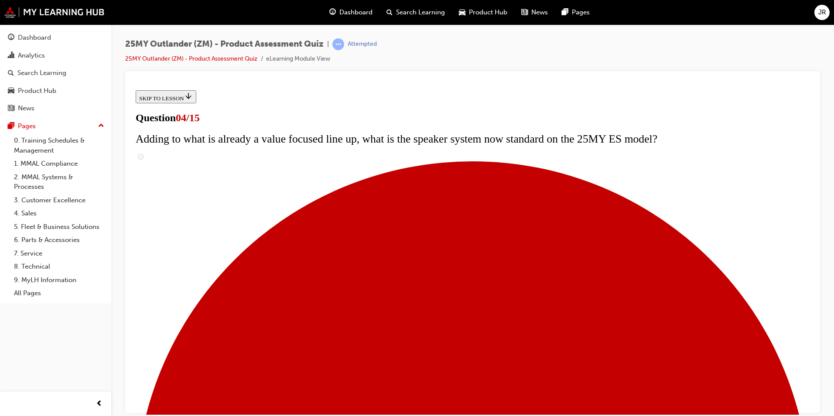
checkbox input "true"
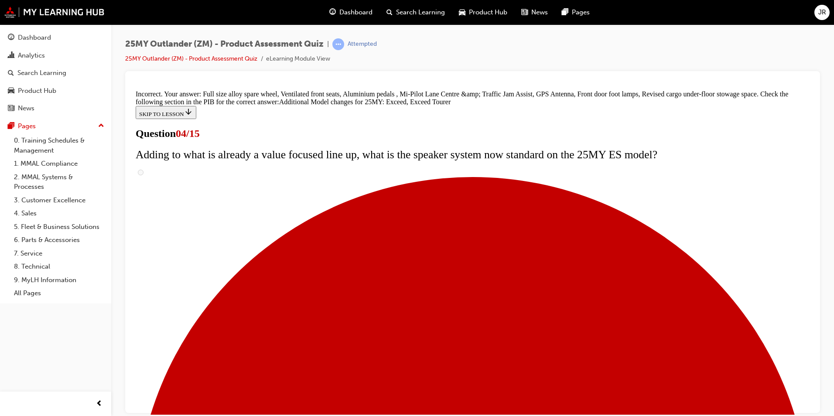
scroll to position [228, 0]
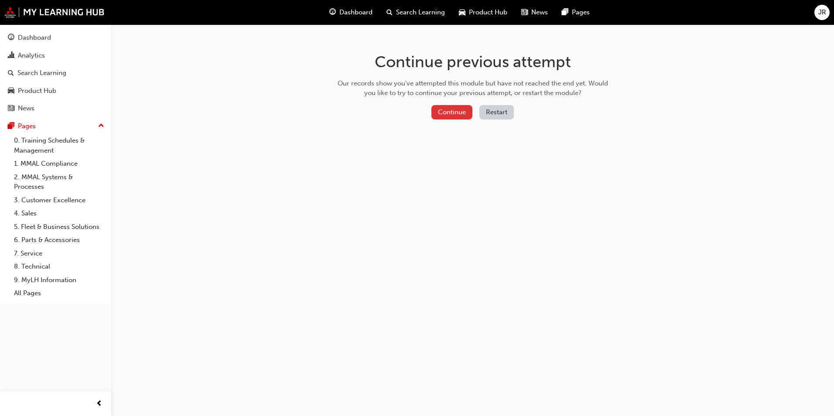
click at [450, 110] on button "Continue" at bounding box center [452, 112] width 41 height 14
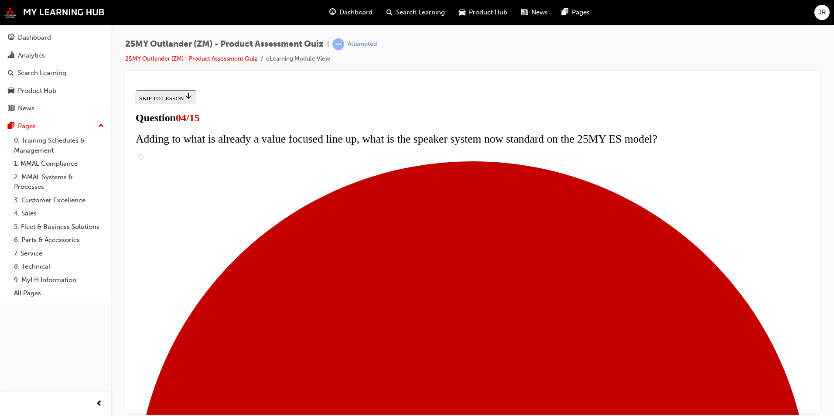
scroll to position [315, 0]
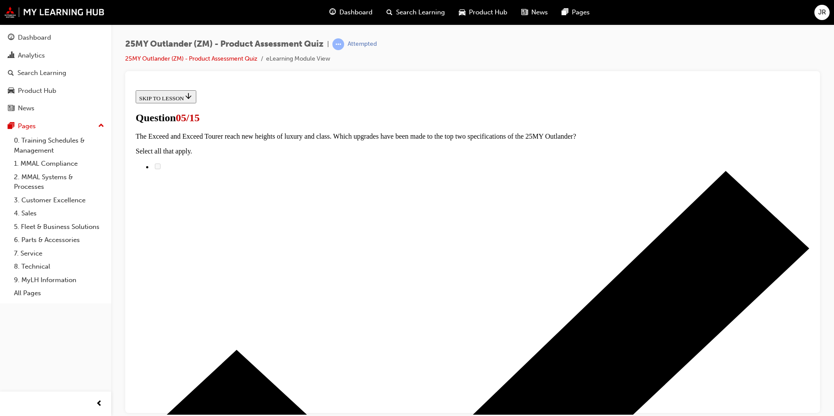
scroll to position [0, 0]
radio input "true"
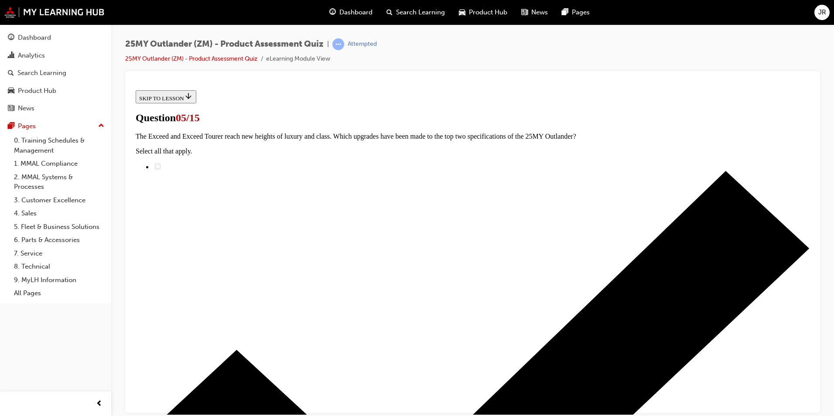
radio input "true"
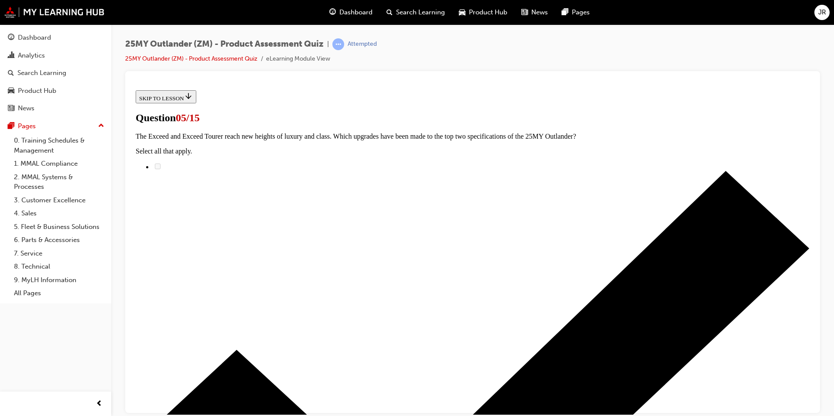
radio input "true"
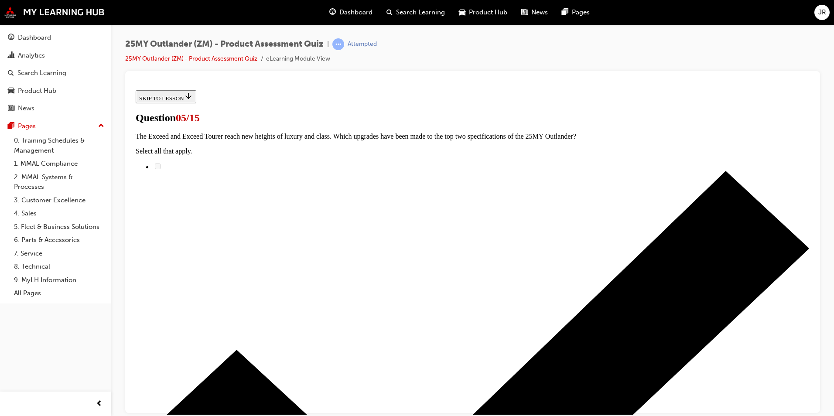
radio input "true"
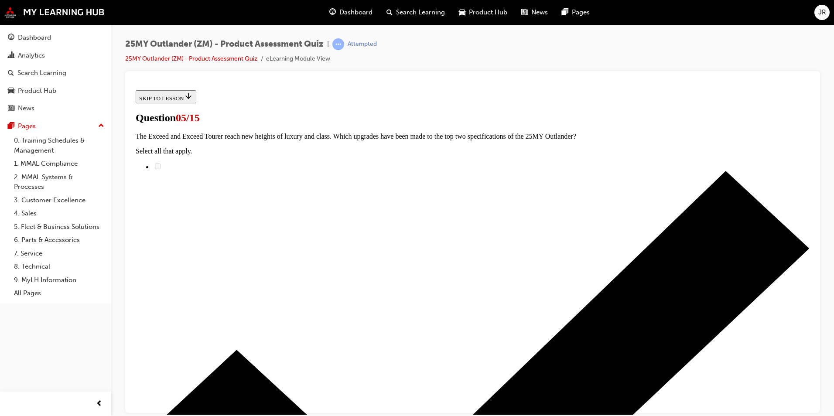
radio input "true"
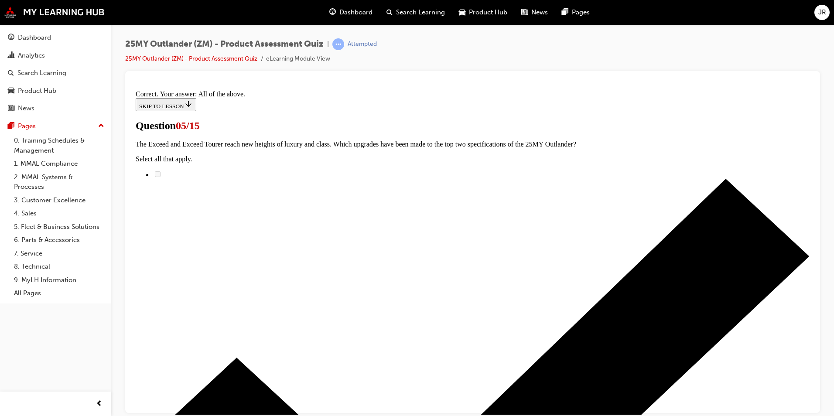
scroll to position [197, 0]
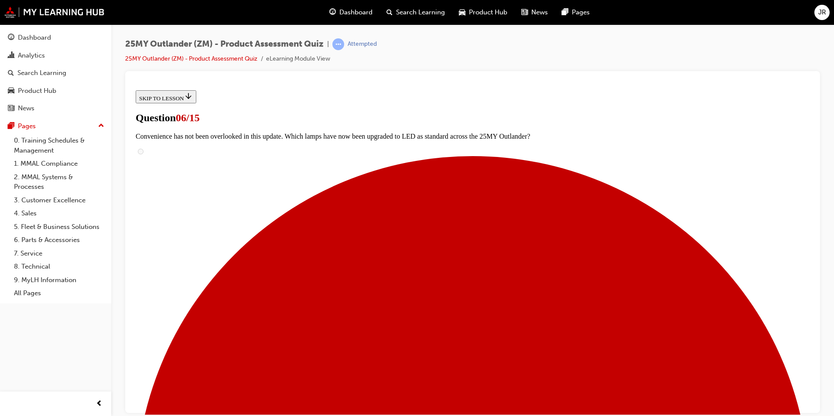
scroll to position [175, 0]
radio input "true"
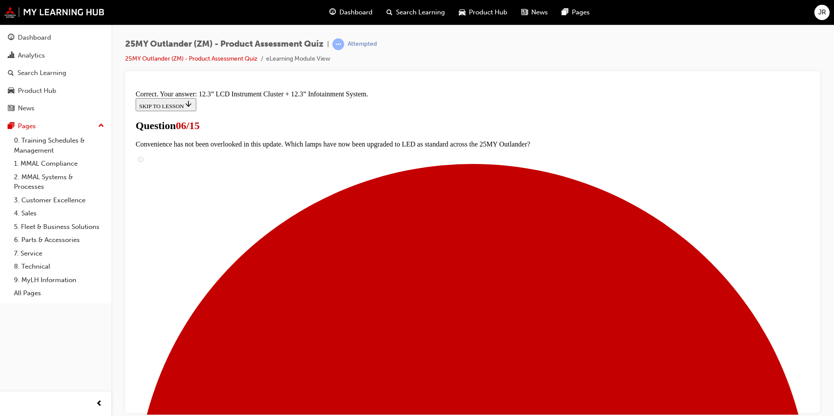
scroll to position [279, 0]
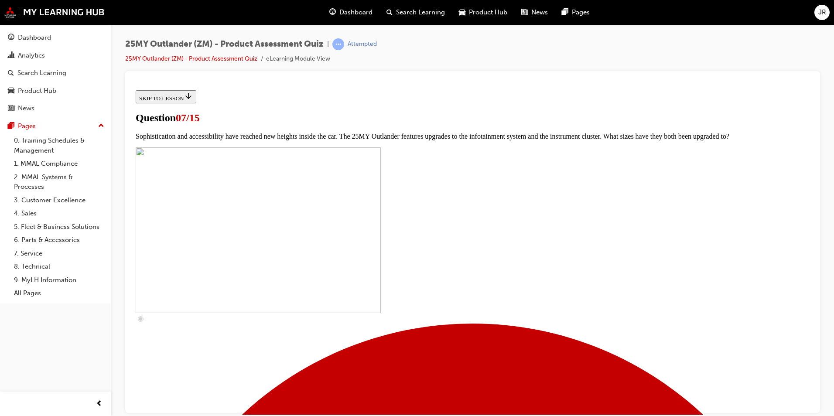
scroll to position [262, 0]
checkbox input "true"
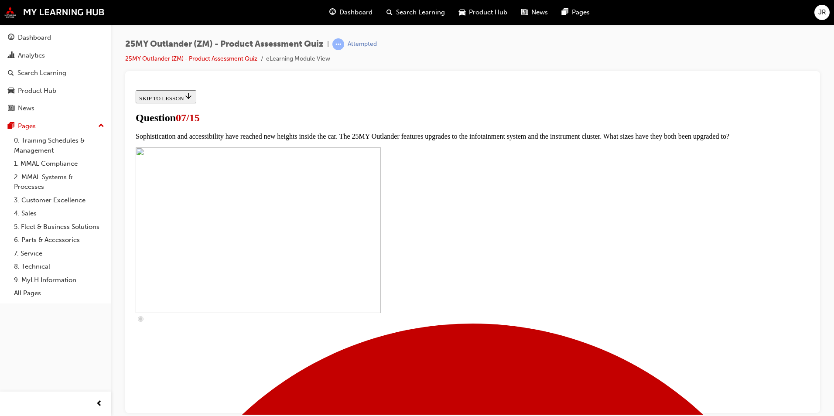
checkbox input "true"
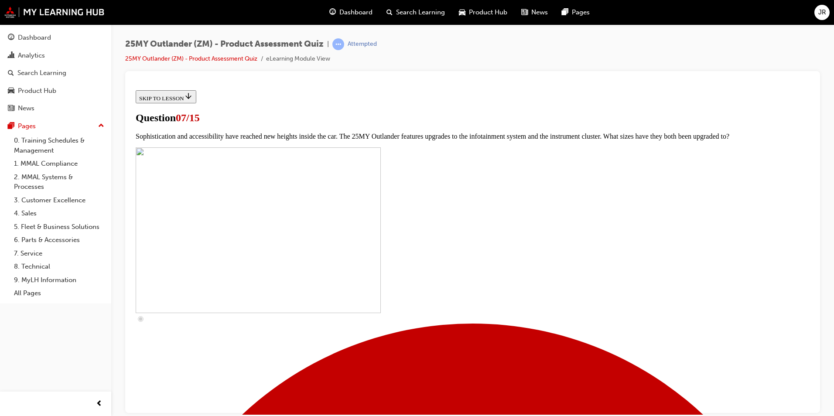
checkbox input "true"
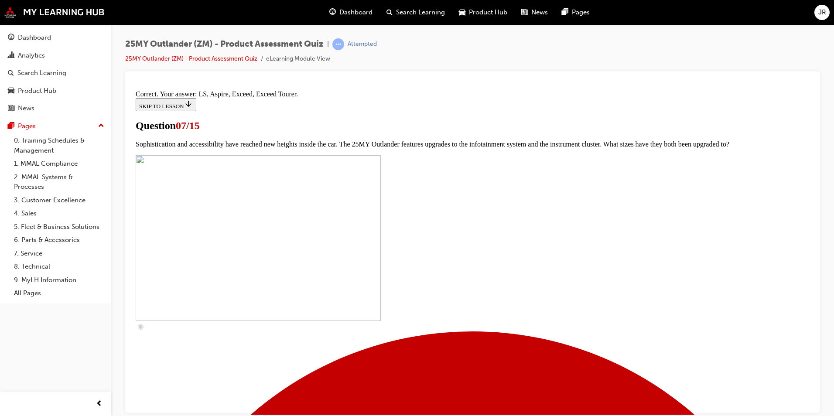
scroll to position [379, 0]
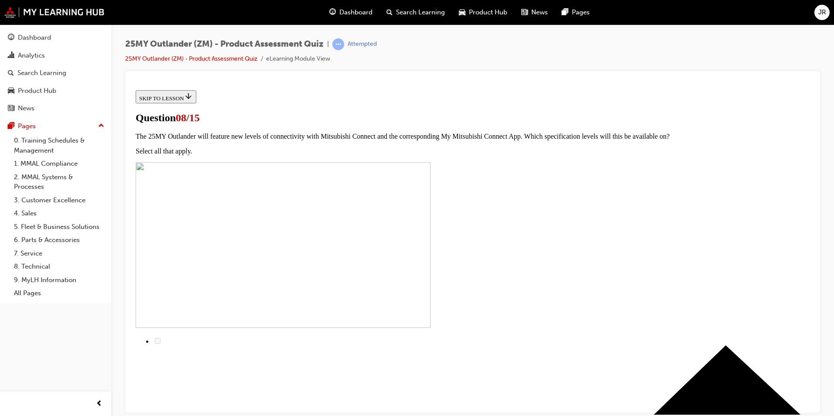
radio input "true"
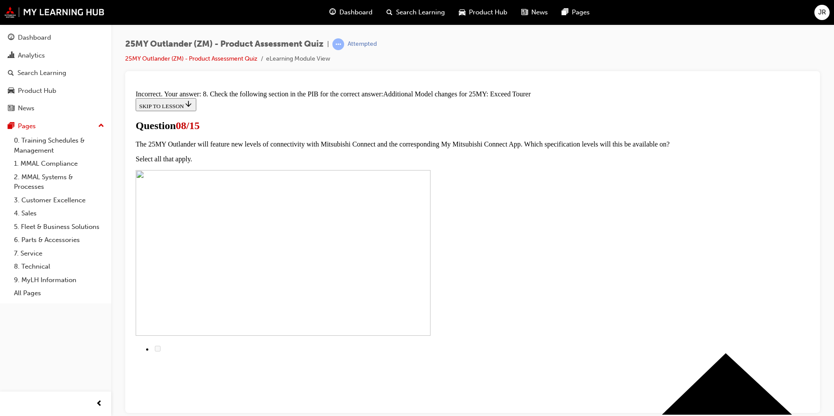
scroll to position [181, 0]
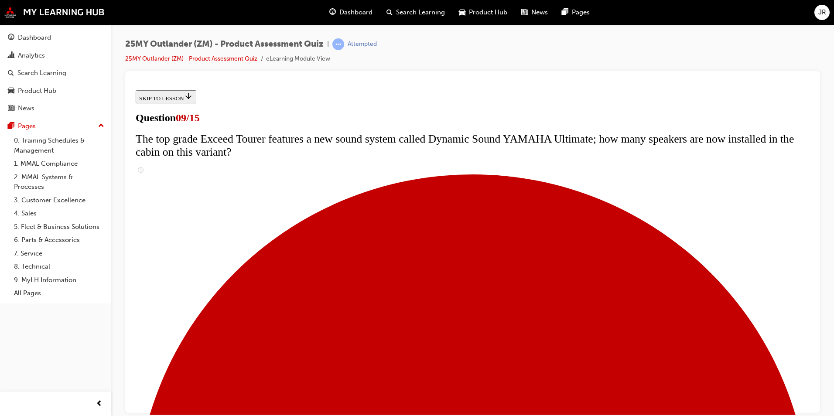
scroll to position [305, 0]
radio input "true"
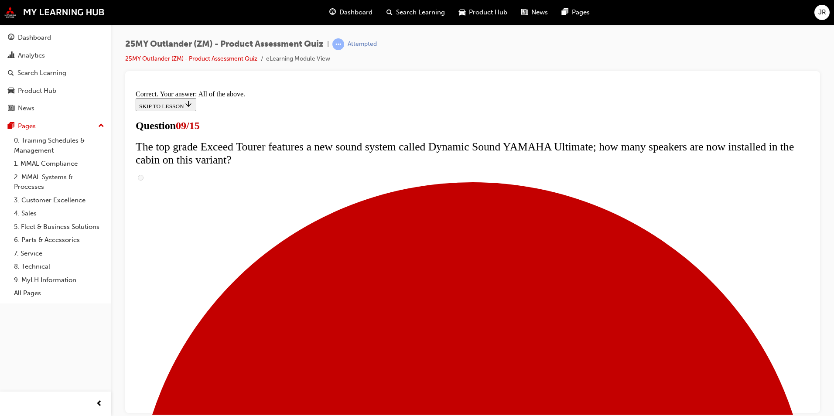
scroll to position [439, 0]
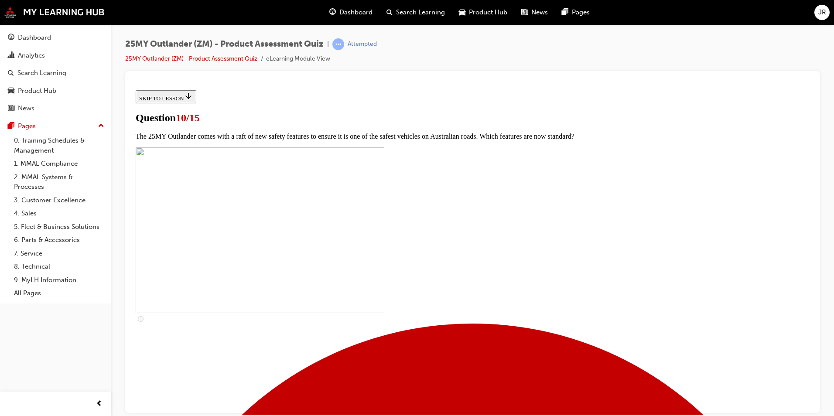
scroll to position [175, 0]
checkbox input "true"
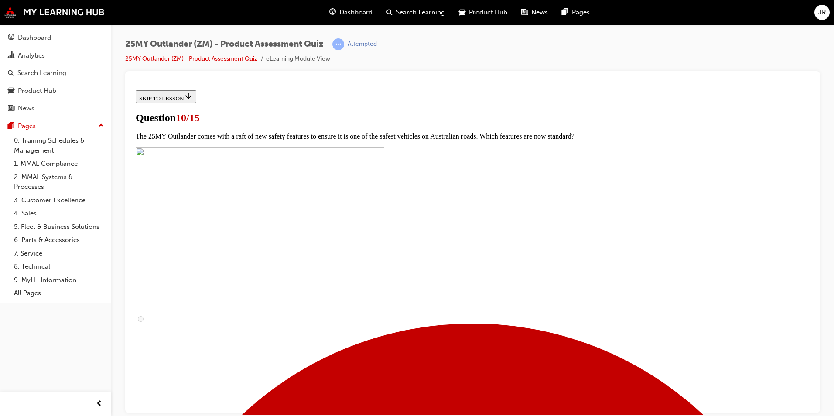
checkbox input "true"
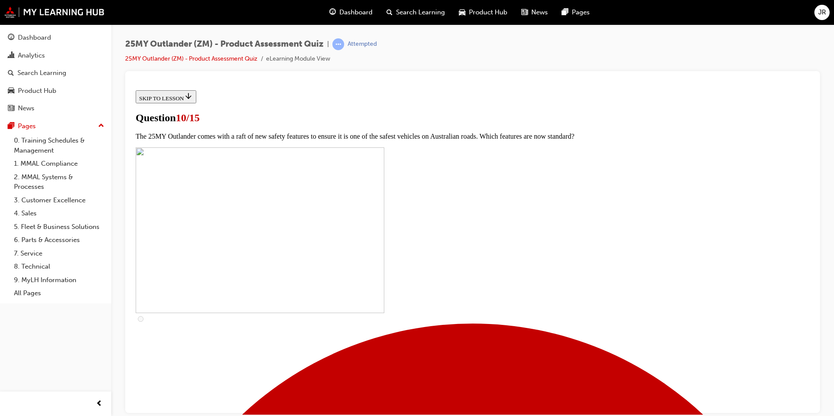
checkbox input "true"
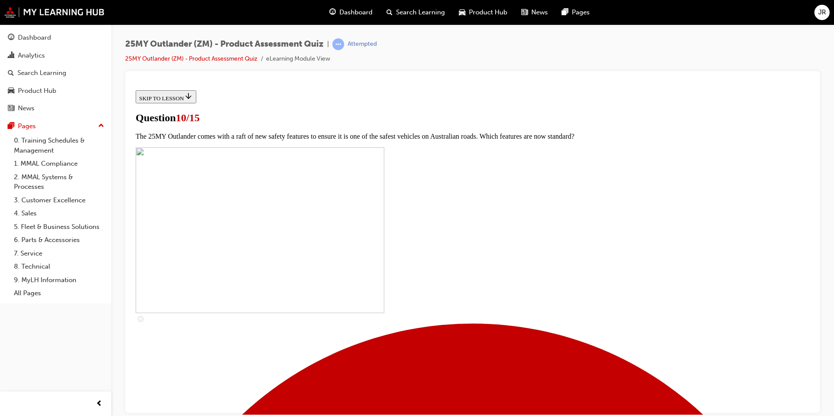
scroll to position [305, 0]
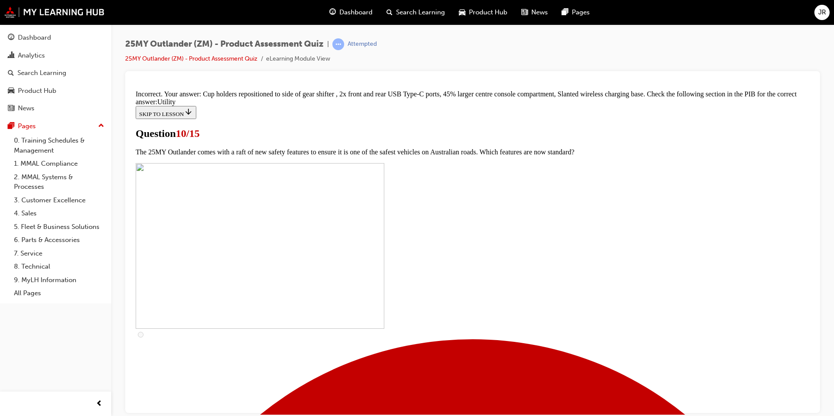
scroll to position [393, 0]
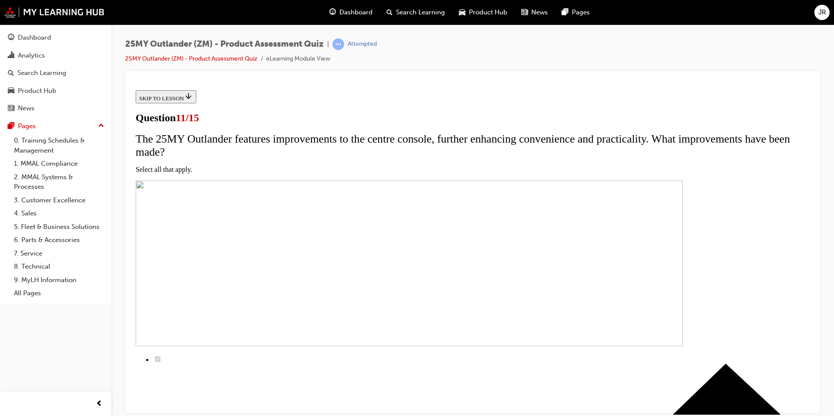
checkbox input "true"
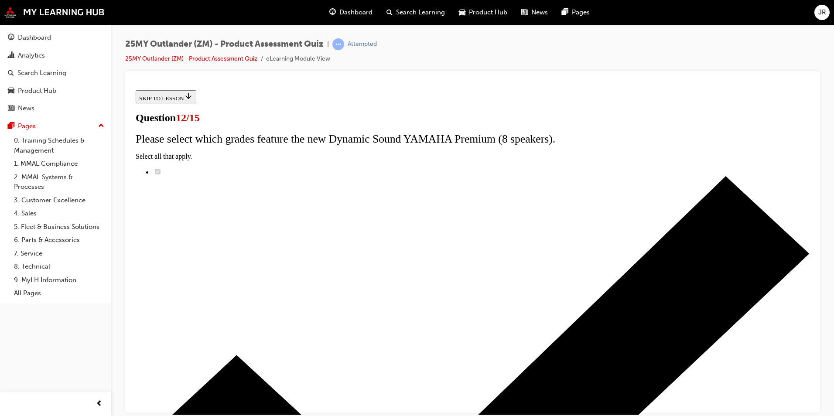
radio input "true"
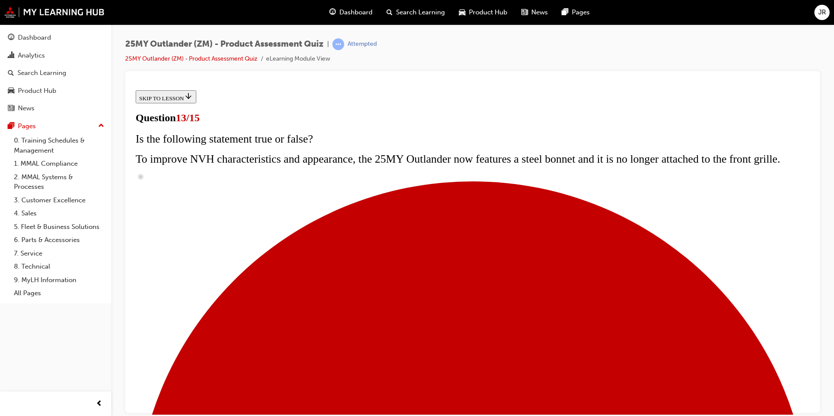
radio input "true"
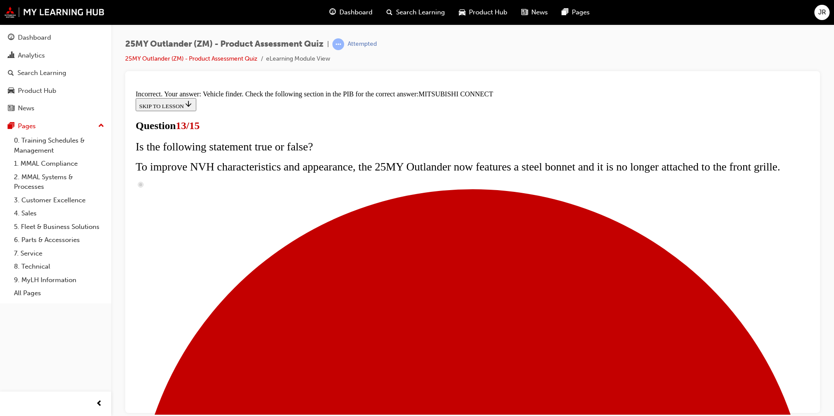
scroll to position [265, 0]
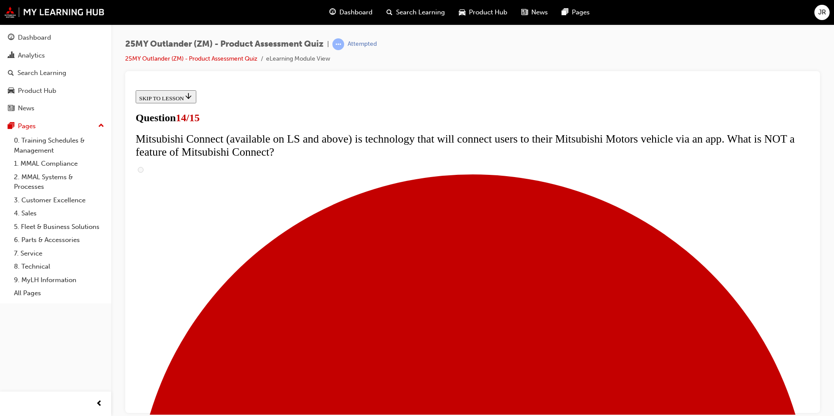
scroll to position [0, 0]
radio input "true"
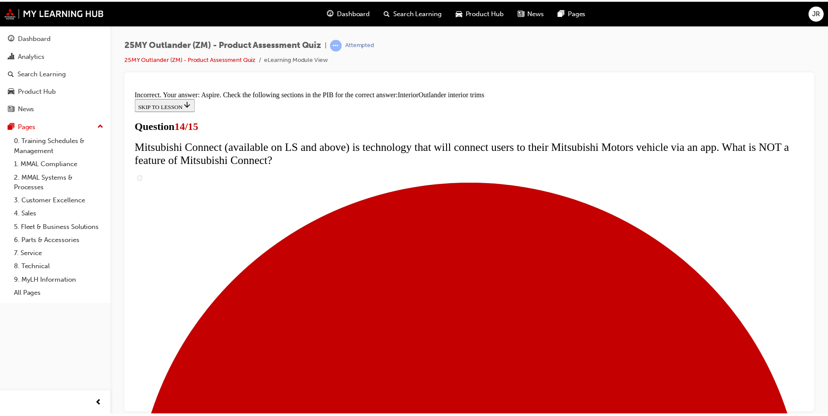
scroll to position [439, 0]
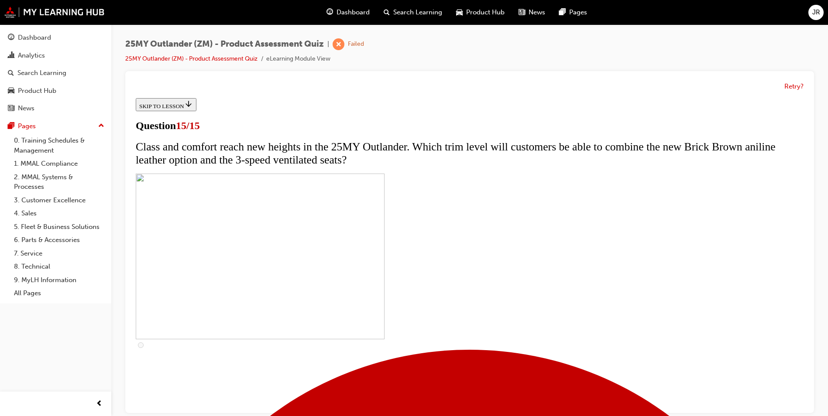
scroll to position [128, 0]
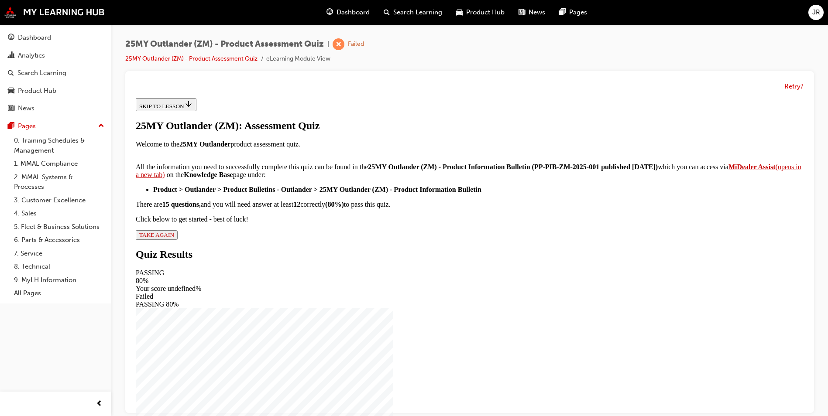
click at [174, 238] on span "TAKE AGAIN" at bounding box center [156, 235] width 35 height 7
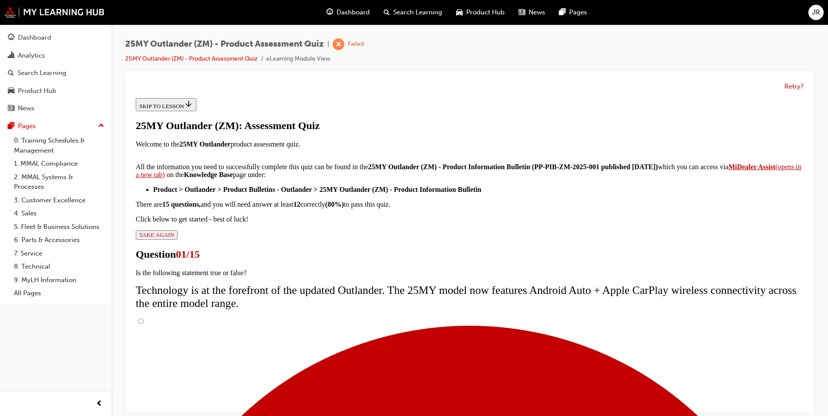
click at [144, 319] on input "True" at bounding box center [141, 322] width 6 height 6
radio input "true"
drag, startPoint x: 468, startPoint y: 355, endPoint x: 466, endPoint y: 348, distance: 7.3
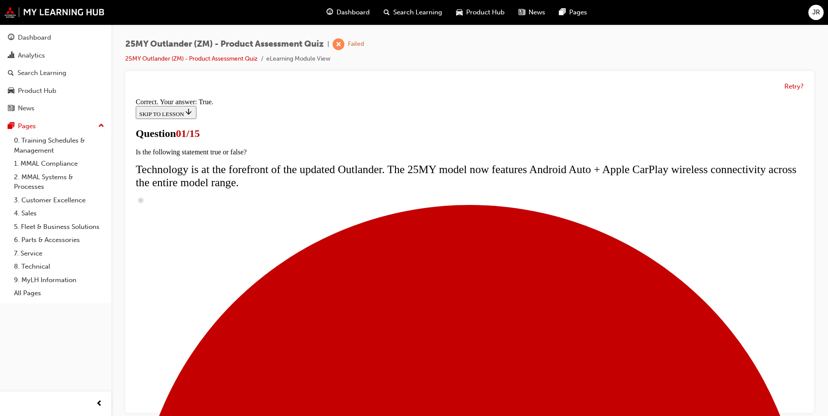
radio input "true"
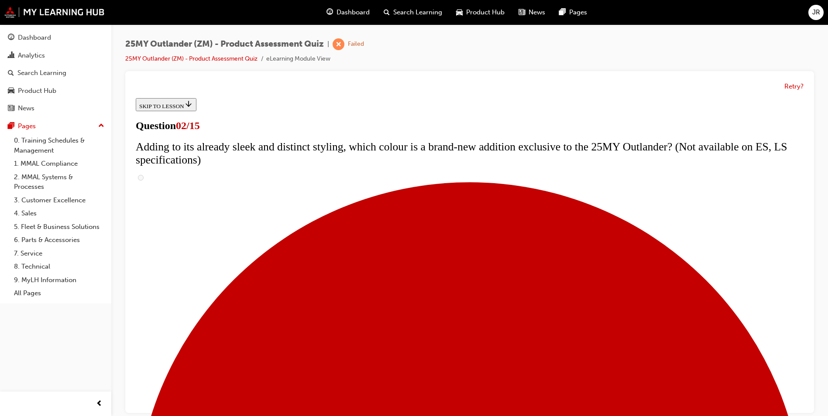
scroll to position [87, 0]
checkbox input "true"
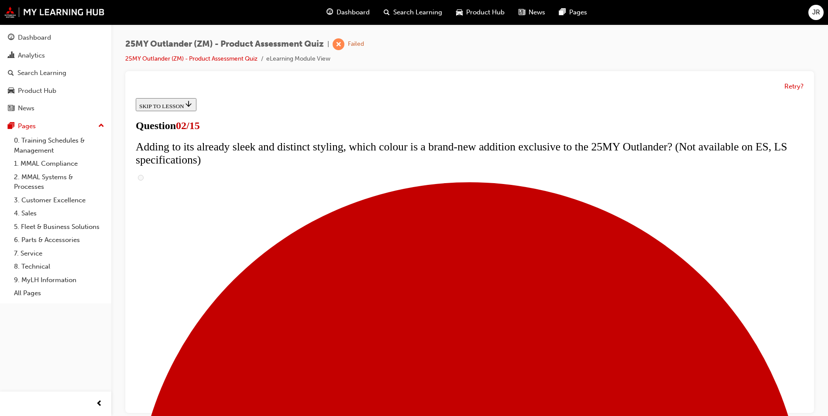
checkbox input "true"
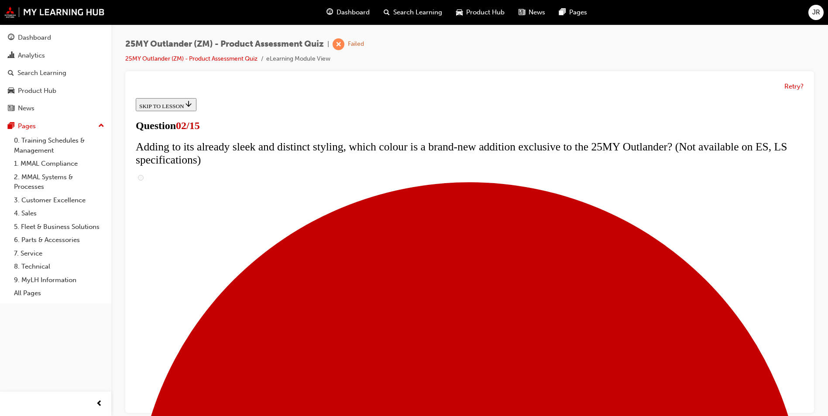
checkbox input "true"
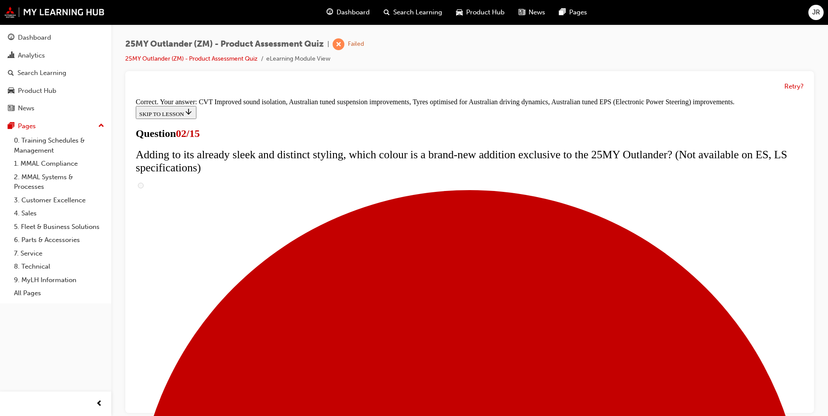
scroll to position [226, 0]
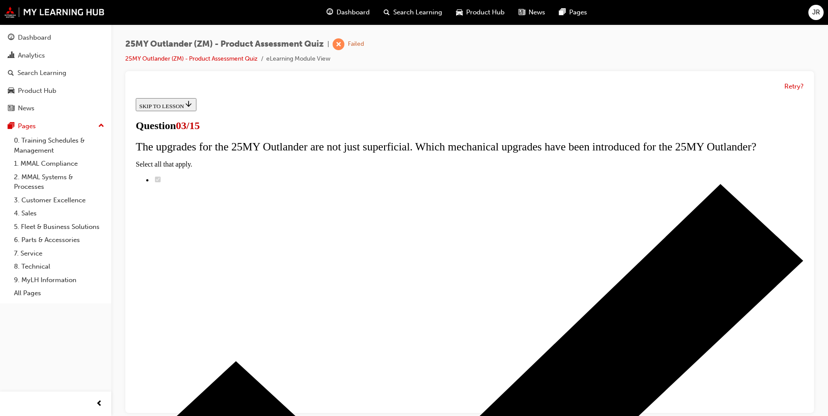
scroll to position [44, 0]
radio input "true"
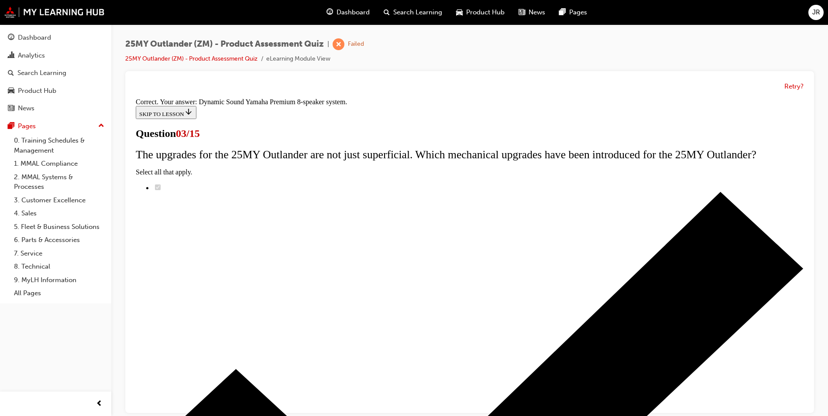
scroll to position [127, 0]
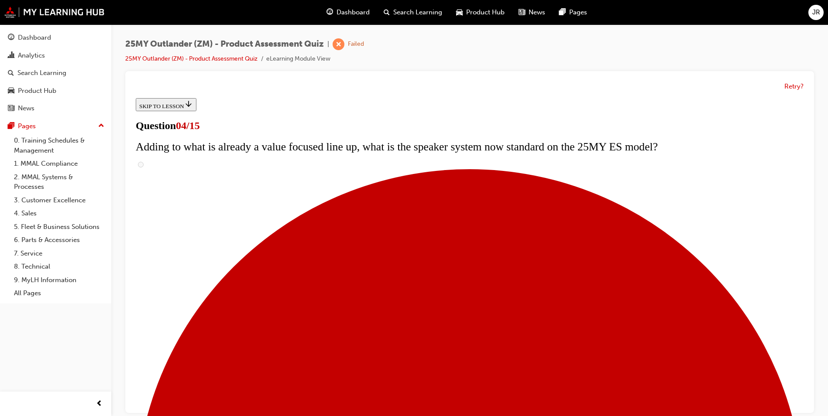
scroll to position [0, 0]
checkbox input "true"
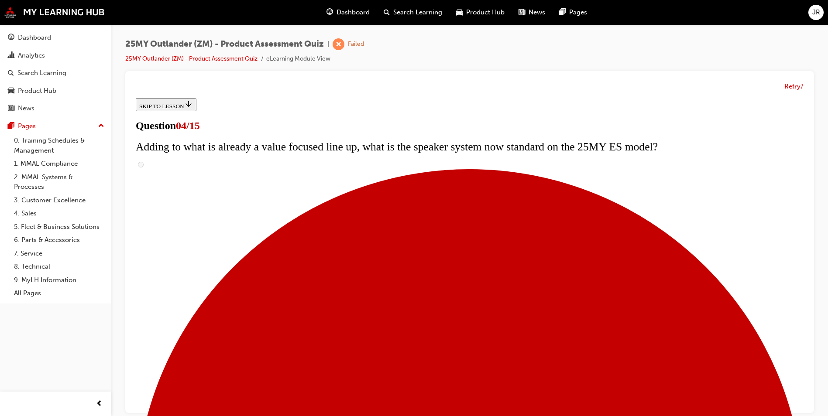
checkbox input "true"
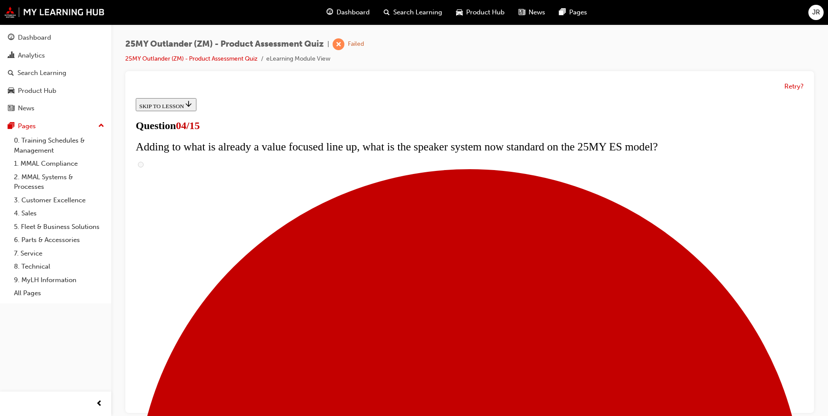
checkbox input "true"
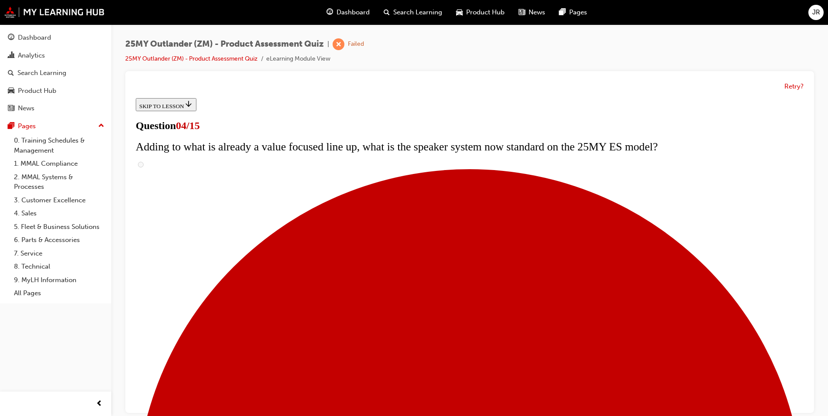
checkbox input "true"
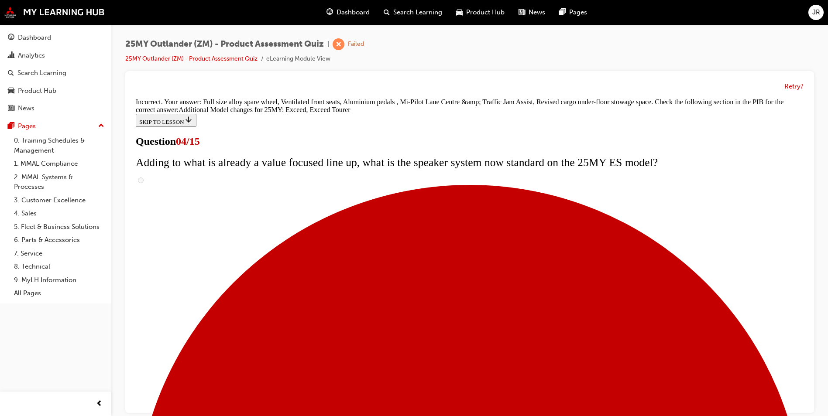
scroll to position [315, 0]
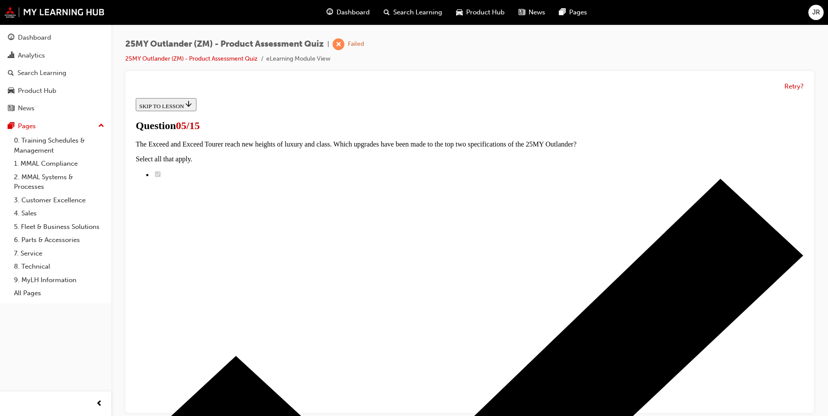
scroll to position [131, 0]
radio input "true"
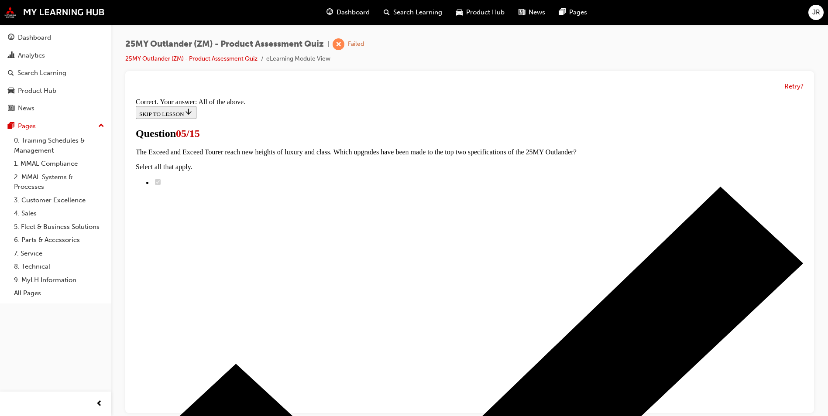
scroll to position [197, 0]
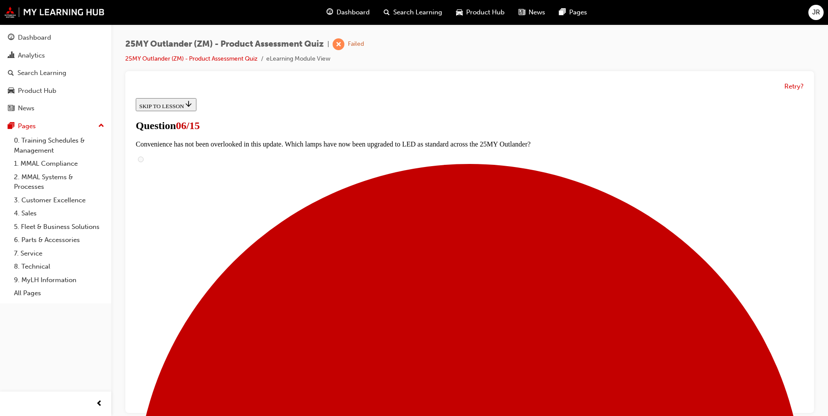
scroll to position [209, 0]
radio input "true"
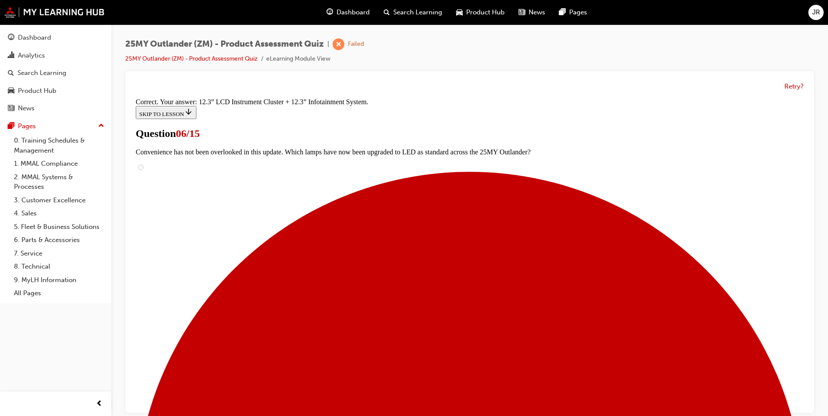
scroll to position [279, 0]
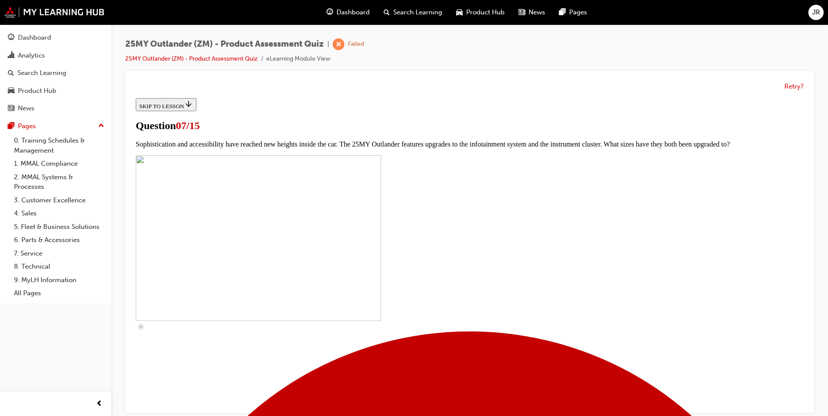
scroll to position [276, 0]
checkbox input "true"
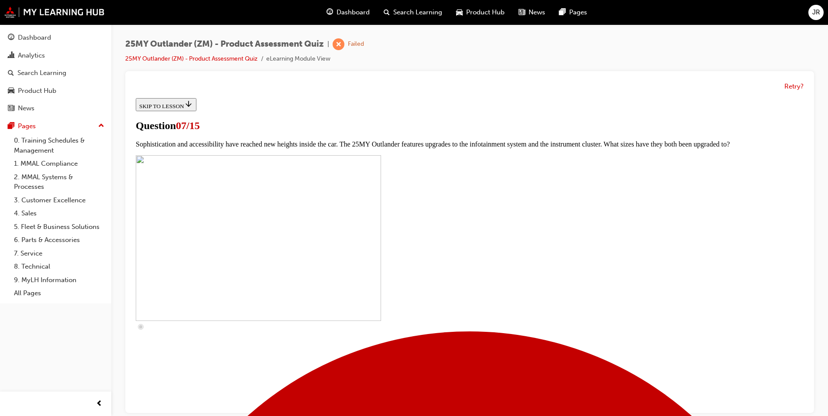
checkbox input "true"
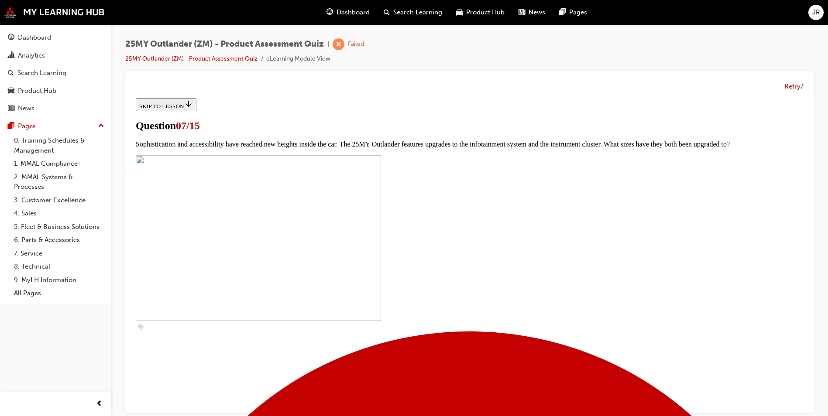
checkbox input "true"
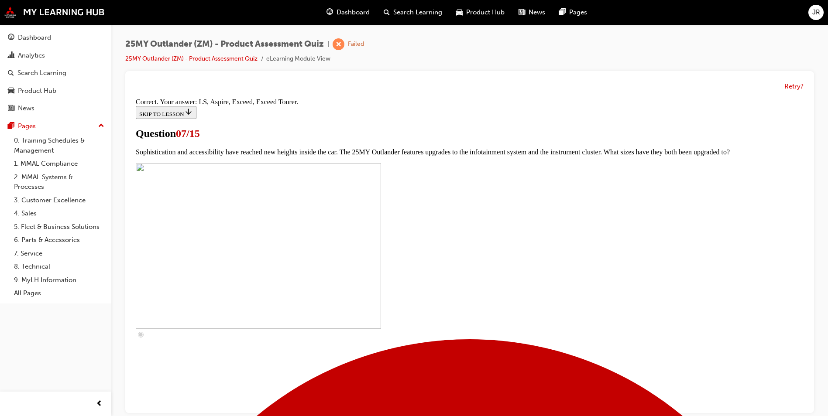
scroll to position [379, 0]
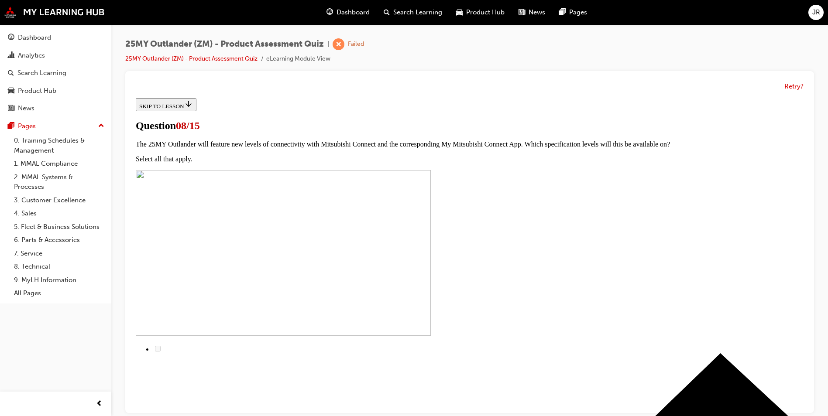
scroll to position [87, 0]
radio input "true"
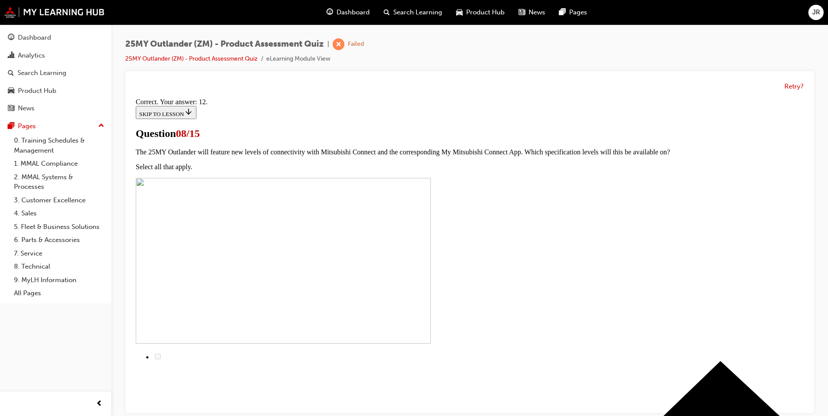
scroll to position [127, 0]
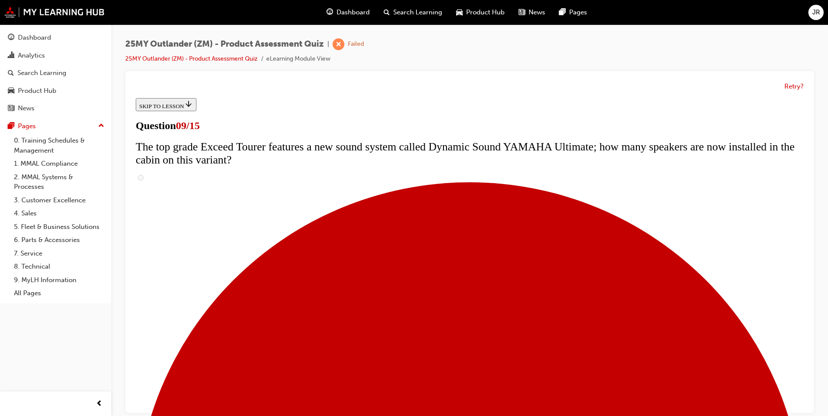
scroll to position [383, 0]
radio input "true"
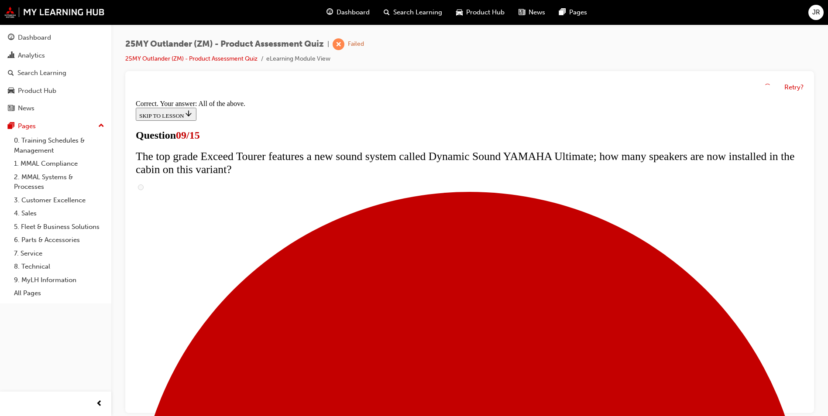
scroll to position [439, 0]
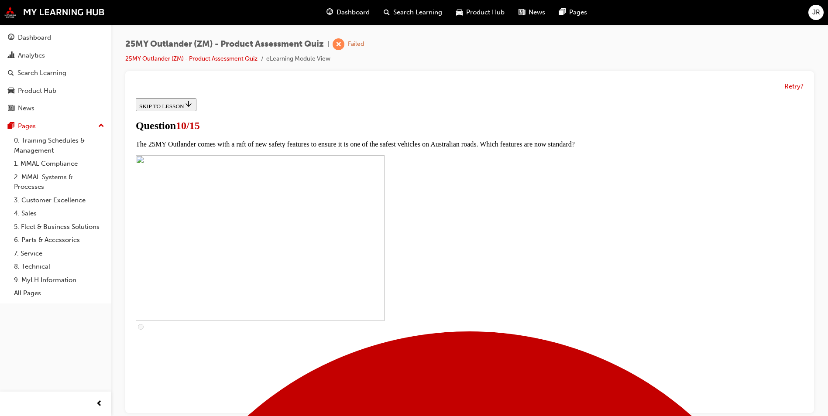
scroll to position [262, 0]
checkbox input "true"
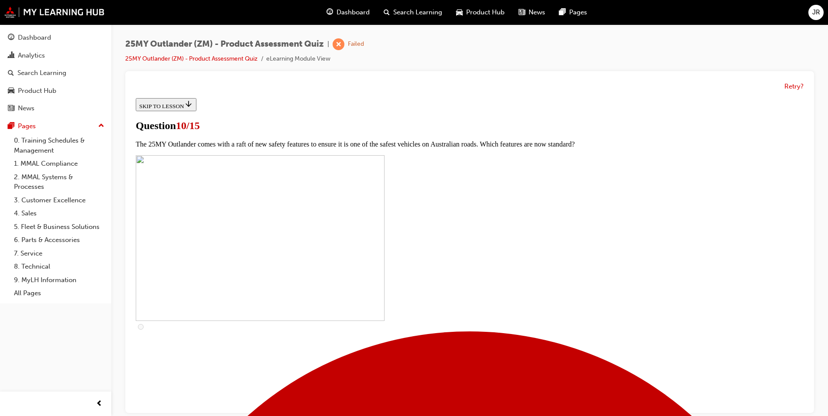
checkbox input "true"
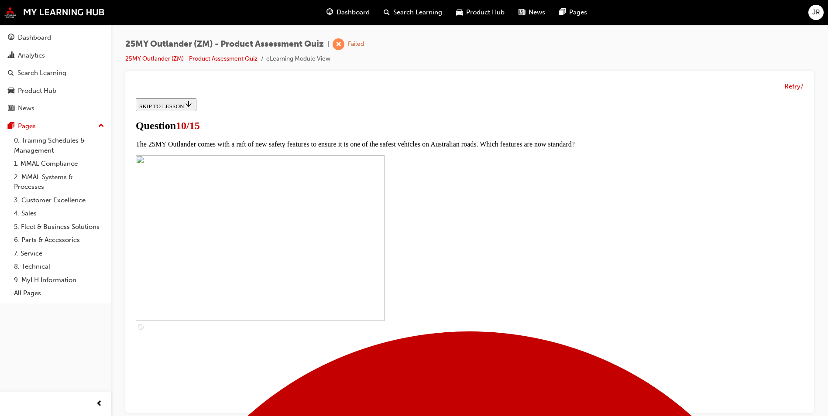
checkbox input "true"
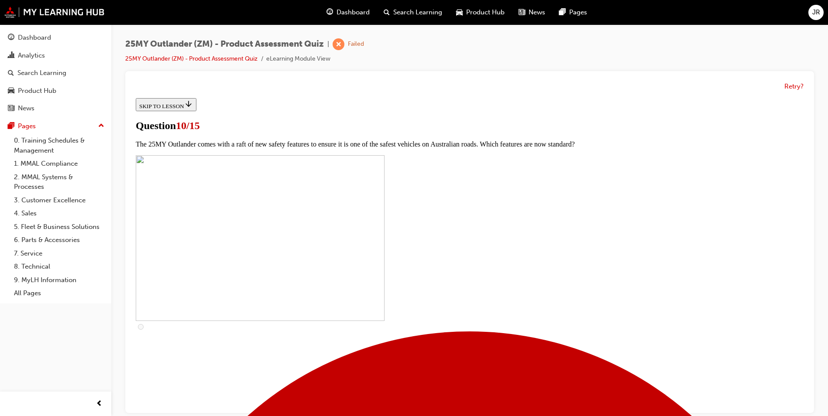
checkbox input "true"
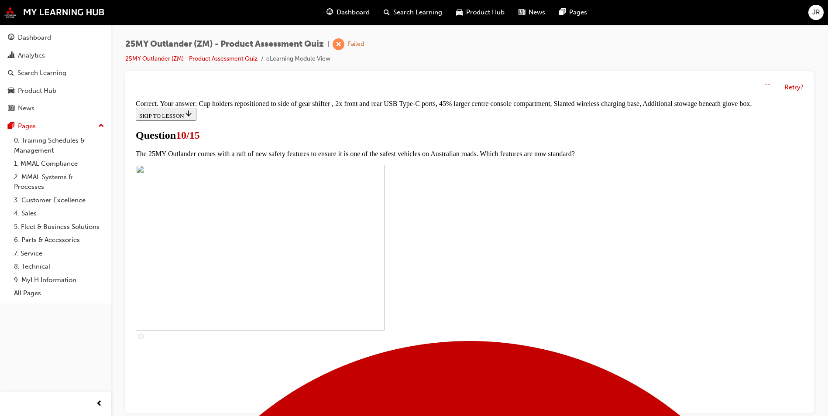
scroll to position [357, 0]
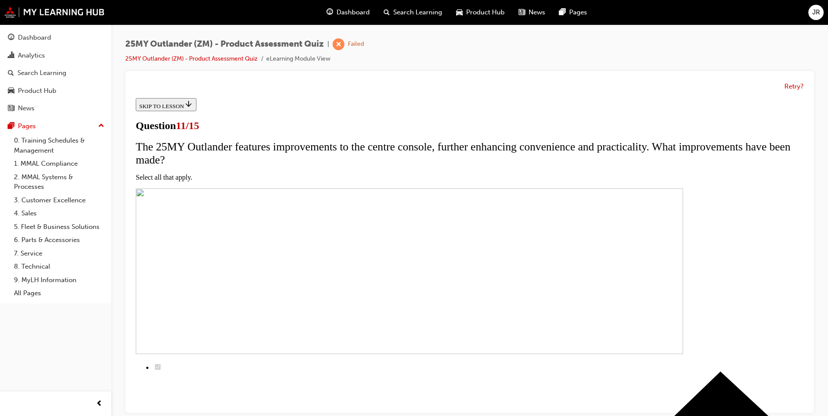
scroll to position [87, 0]
checkbox input "true"
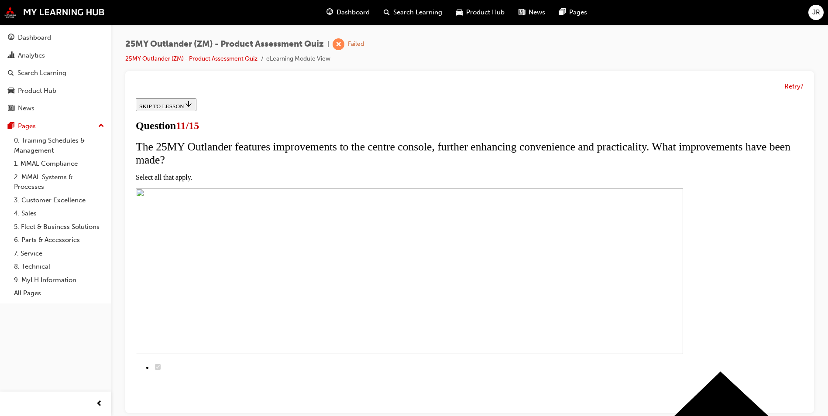
checkbox input "true"
drag, startPoint x: 359, startPoint y: 315, endPoint x: 358, endPoint y: 337, distance: 21.8
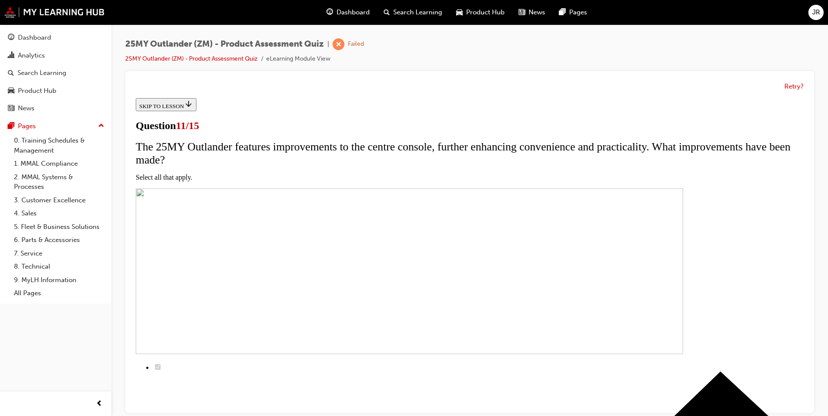
checkbox input "true"
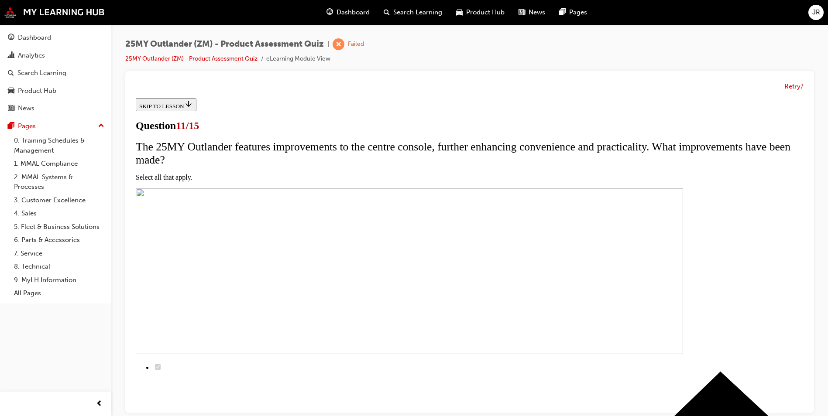
checkbox input "true"
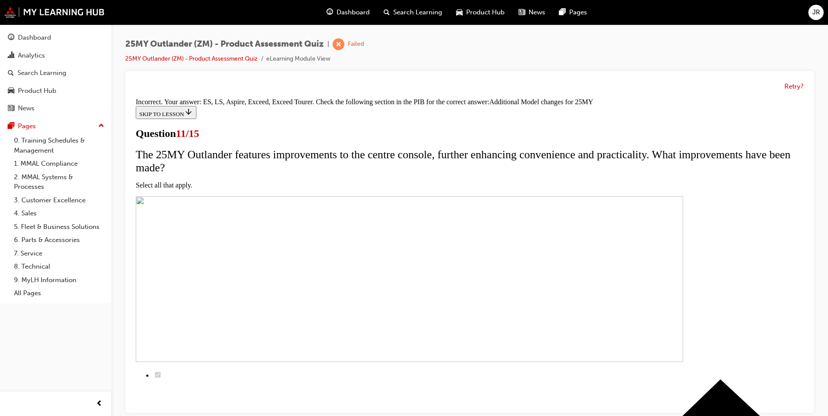
scroll to position [245, 0]
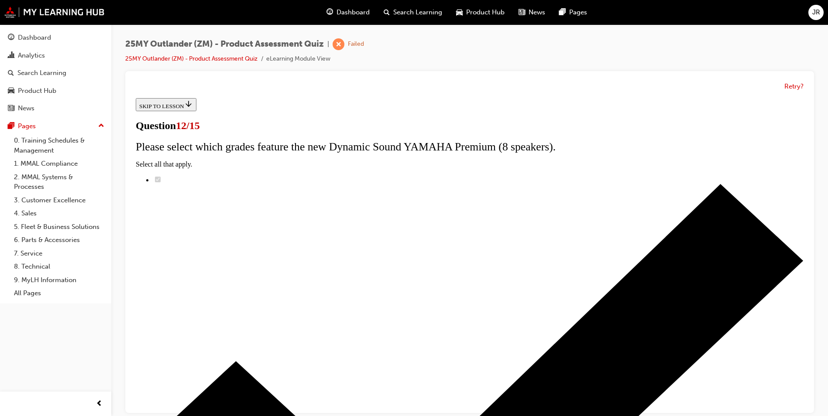
radio input "true"
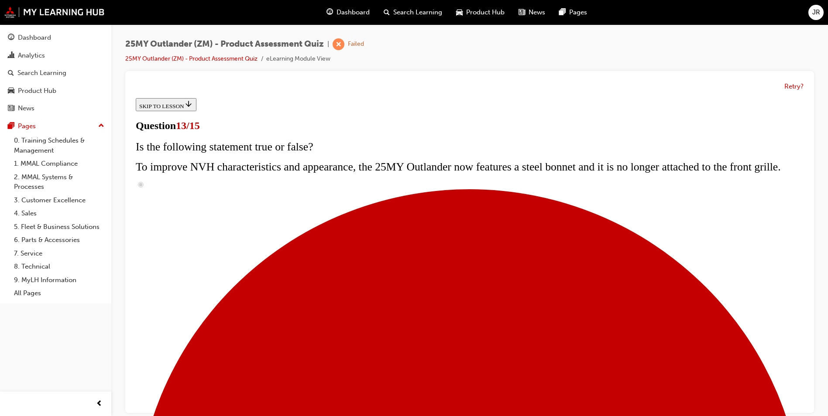
scroll to position [148, 0]
radio input "true"
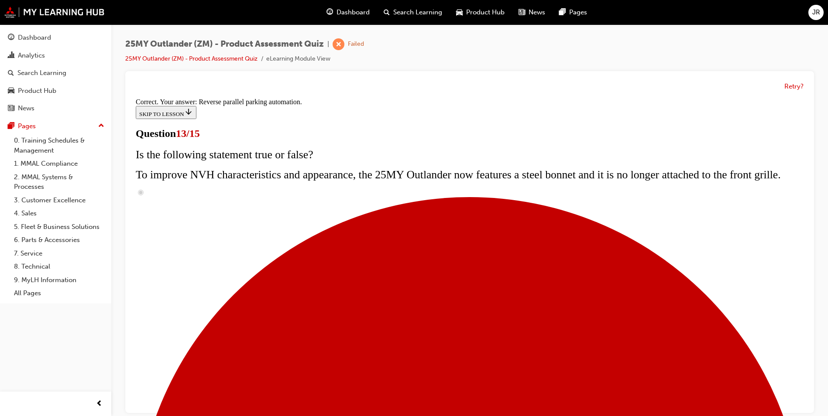
scroll to position [212, 0]
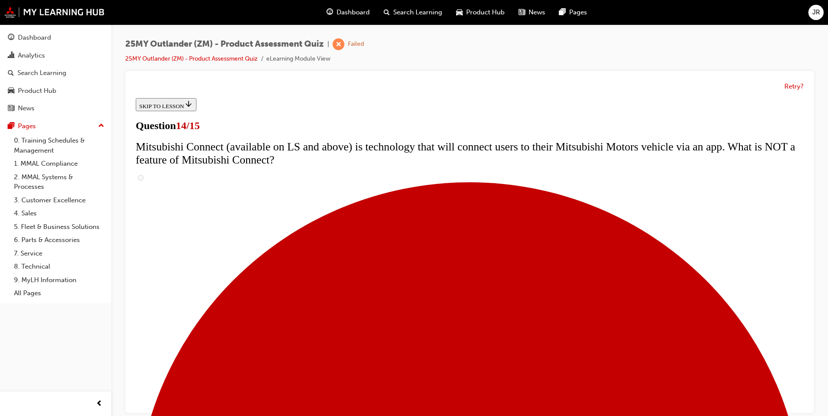
scroll to position [291, 0]
radio input "true"
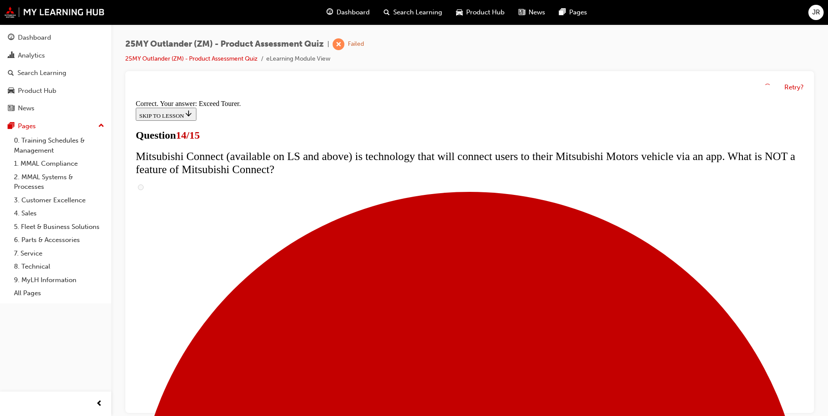
scroll to position [349, 0]
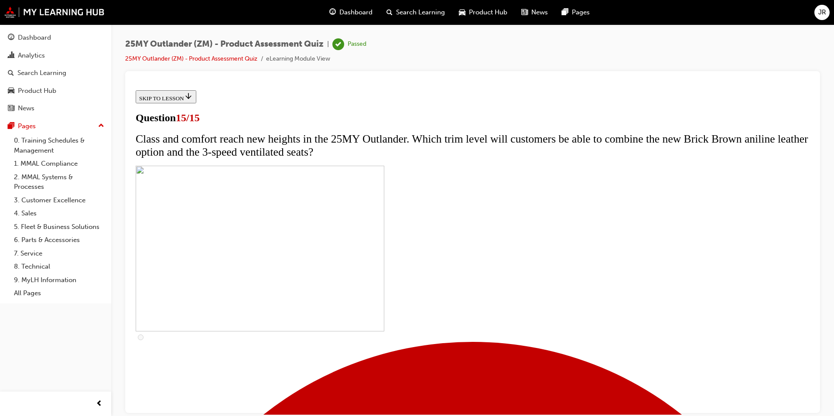
scroll to position [117, 0]
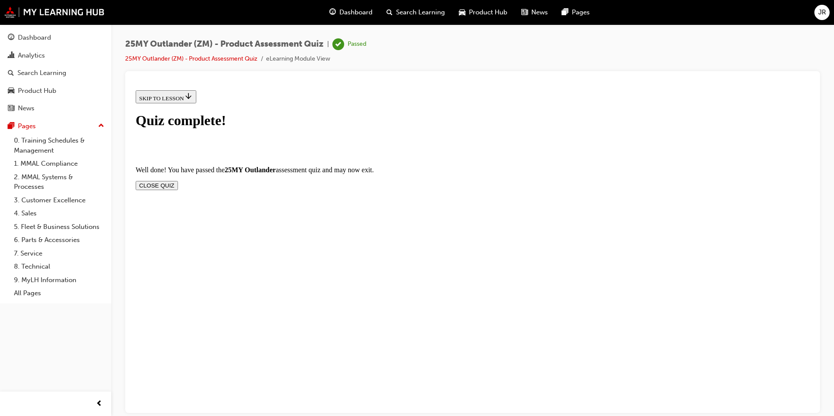
click at [178, 181] on button "CLOSE QUIZ" at bounding box center [157, 185] width 42 height 9
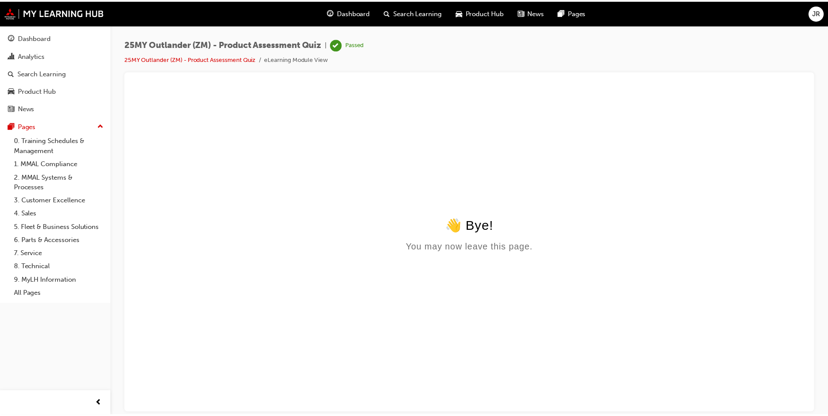
scroll to position [0, 0]
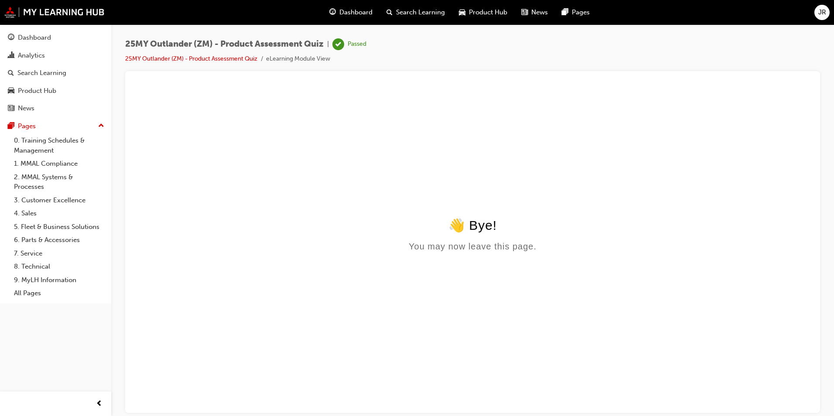
click at [346, 15] on span "Dashboard" at bounding box center [355, 12] width 33 height 10
